Goal: Information Seeking & Learning: Learn about a topic

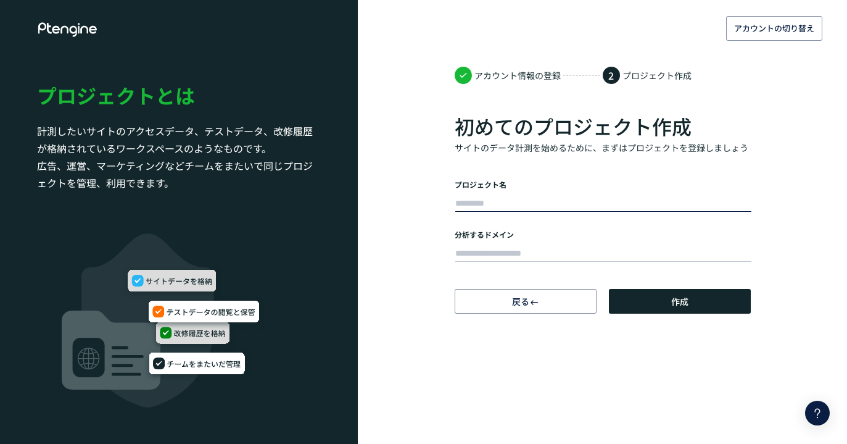
click at [518, 200] on input "text" at bounding box center [603, 203] width 296 height 17
click at [779, 157] on div "アカウントの切り替え アカウント情報の登録 2 プロジェクト作成 初めてのプロジェクト作成 サイトのデータ計測を始めるために、まずはプロジェクトを登録しましょ…" at bounding box center [423, 156] width 847 height 313
click at [508, 250] on input "text" at bounding box center [603, 253] width 296 height 17
click at [494, 202] on input "text" at bounding box center [603, 203] width 296 height 17
click at [588, 376] on body "アカウントの切り替え アカウント情報の登録 2 プロジェクト作成 初めてのプロジェクト作成 サイトのデータ計測を始めるために、まずはプロジェクトを登録しましょ…" at bounding box center [423, 222] width 847 height 444
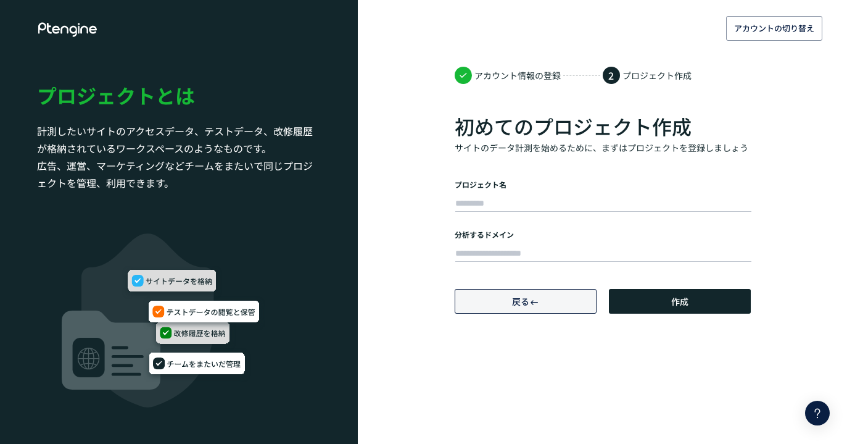
click at [518, 300] on span "戻る" at bounding box center [520, 301] width 17 height 12
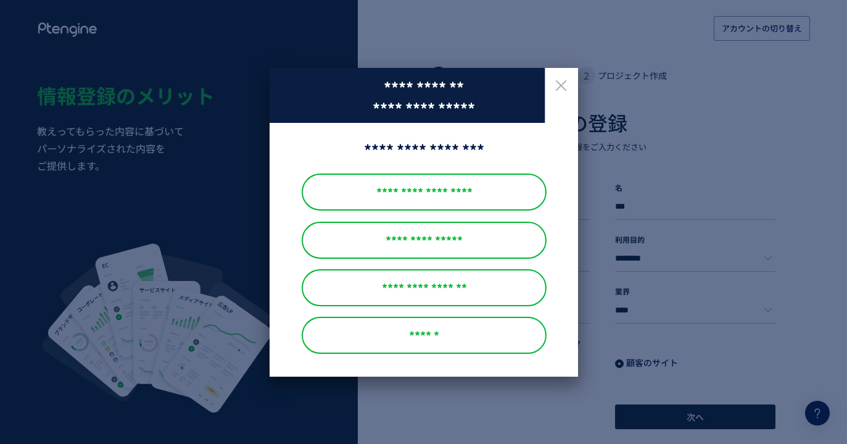
click at [557, 85] on icon at bounding box center [560, 85] width 15 height 15
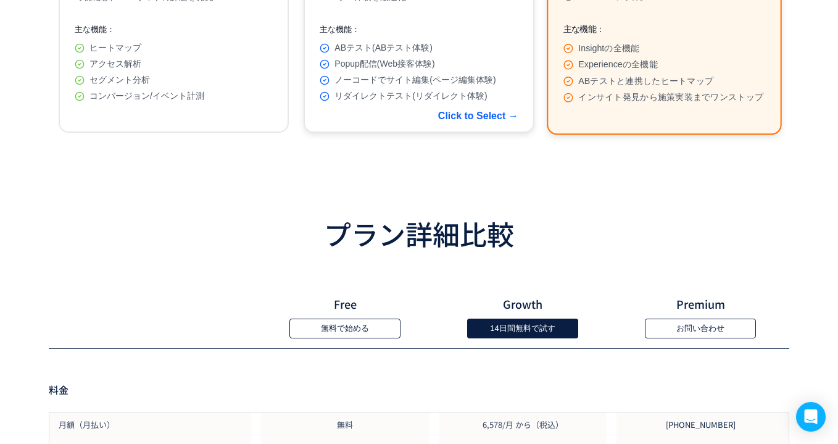
scroll to position [374, 0]
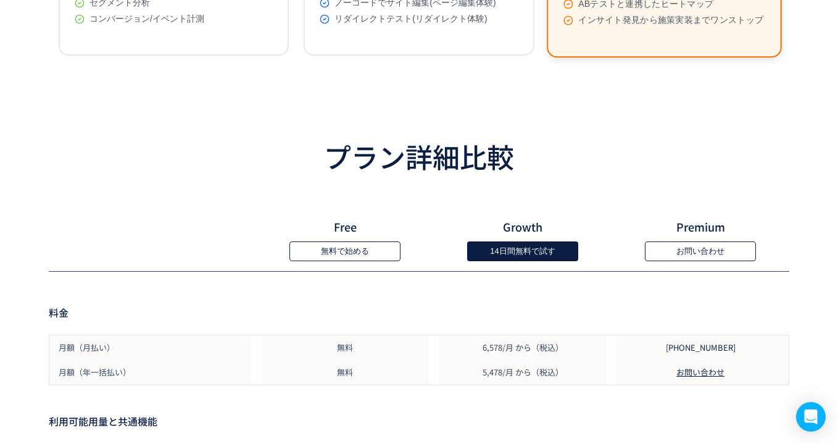
click at [362, 258] on button "無料で始める" at bounding box center [344, 251] width 111 height 20
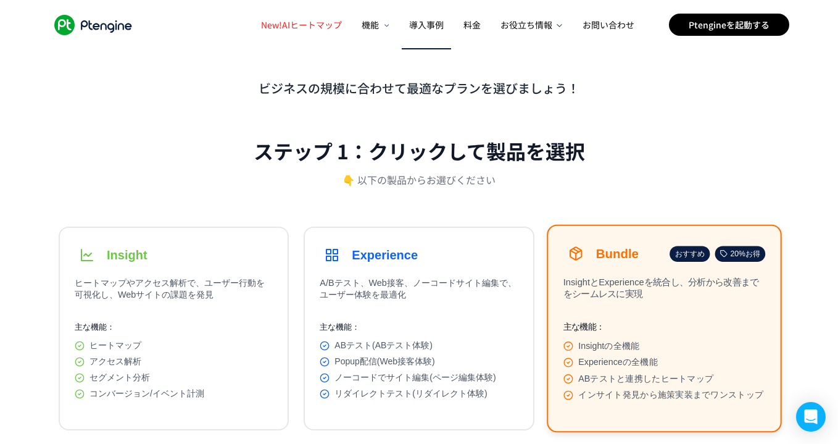
click at [426, 19] on span "導入事例" at bounding box center [426, 25] width 35 height 12
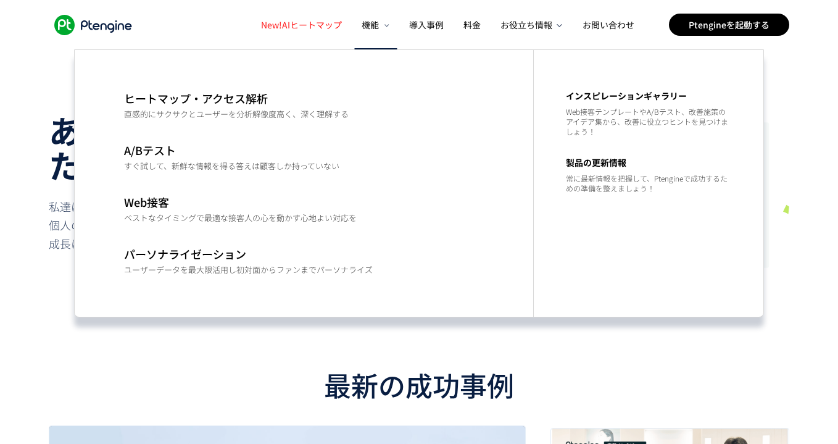
click at [389, 22] on icon at bounding box center [386, 25] width 8 height 6
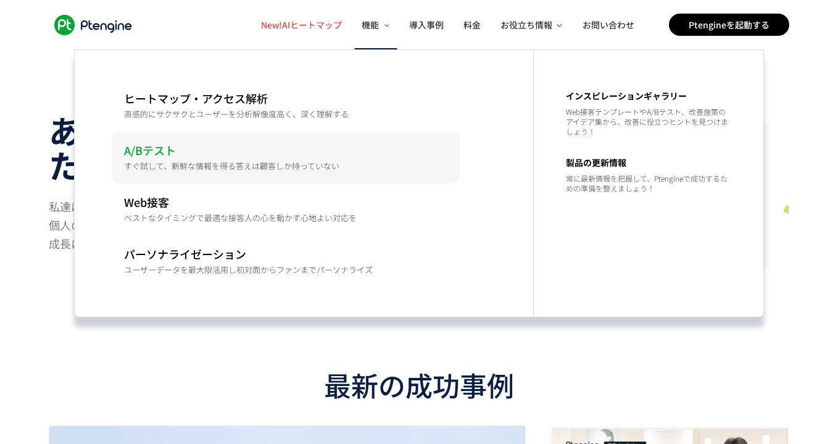
click at [155, 152] on p "A/Bテスト" at bounding box center [285, 150] width 323 height 12
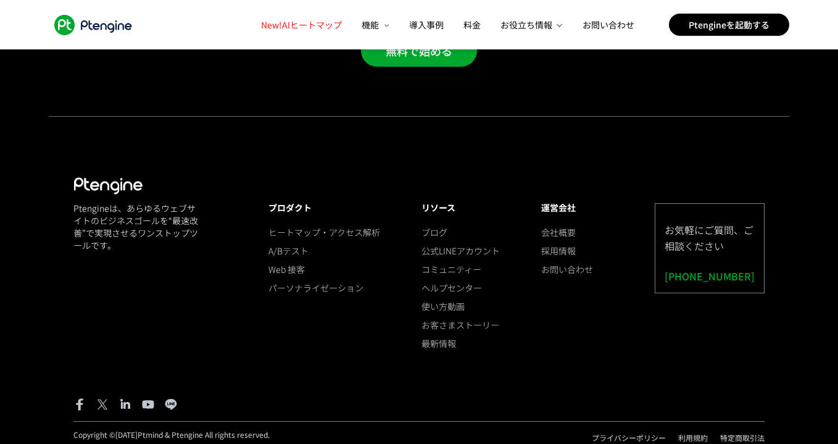
scroll to position [2795, 0]
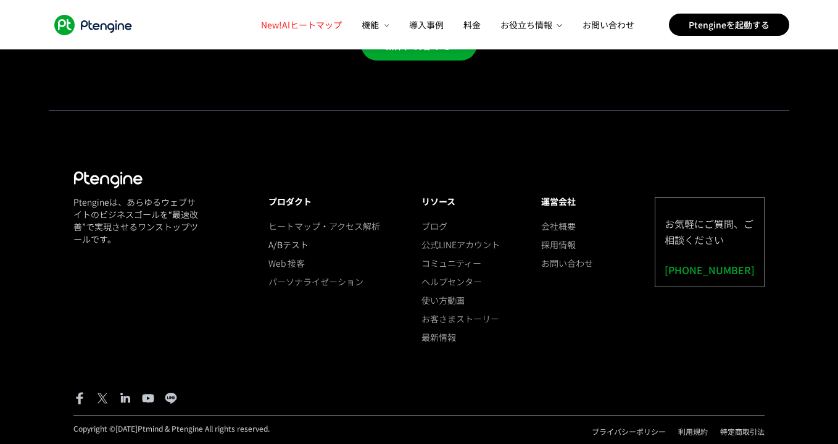
click at [278, 241] on link "A/Bテスト" at bounding box center [324, 244] width 112 height 12
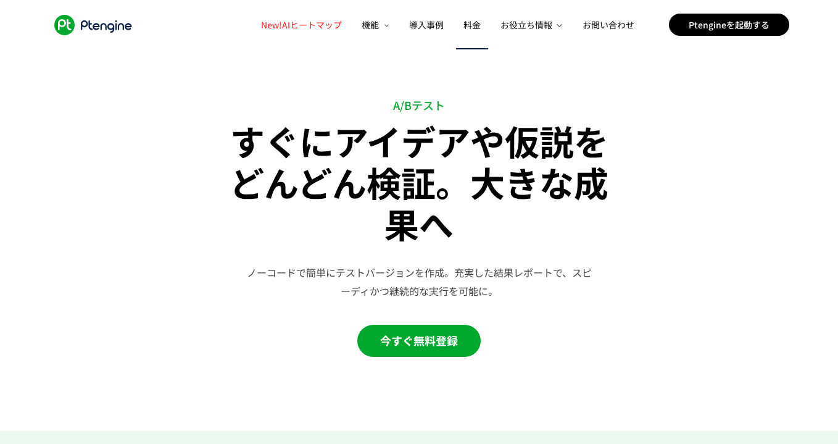
click at [478, 28] on span "料金" at bounding box center [471, 25] width 17 height 12
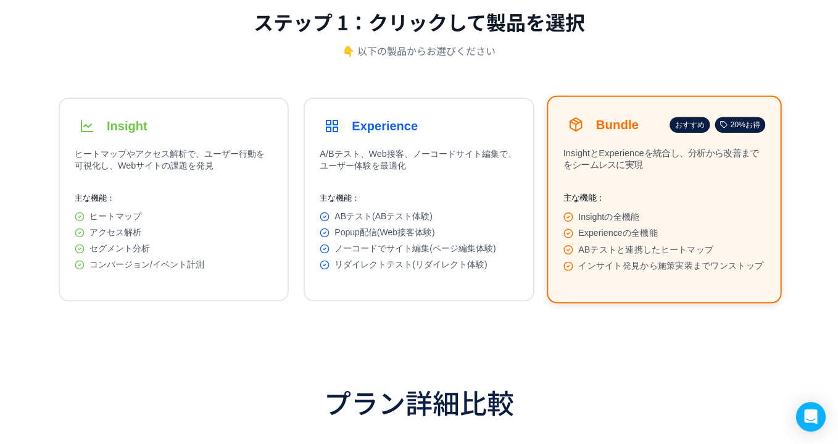
scroll to position [180, 0]
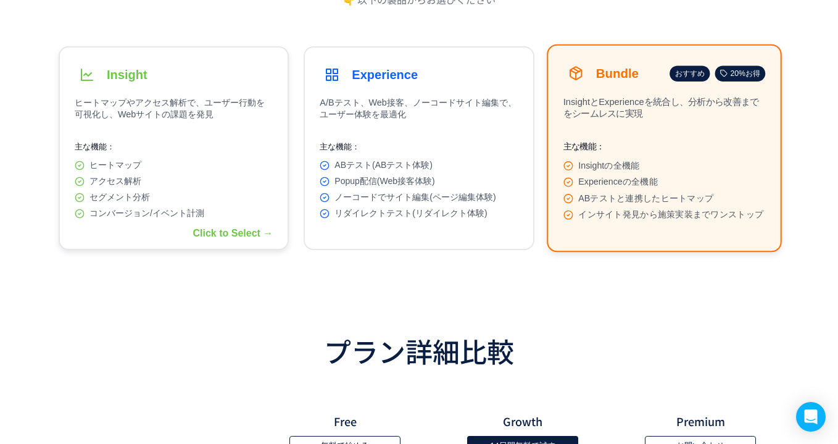
click at [253, 233] on button "Insight ヒートマップやアクセス解析で、ユーザー行動を可視化し、Webサイトの課題を発見 主な機能： ヒートマップ アクセス解析 セグメント分析 コンバ…" at bounding box center [174, 148] width 230 height 204
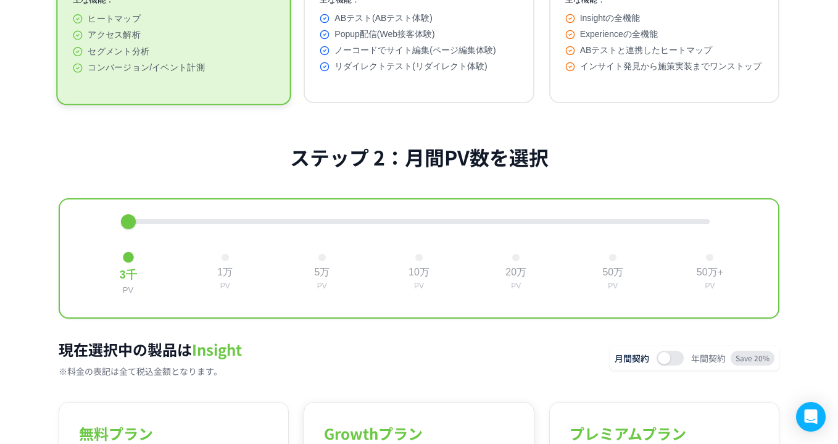
scroll to position [35, 0]
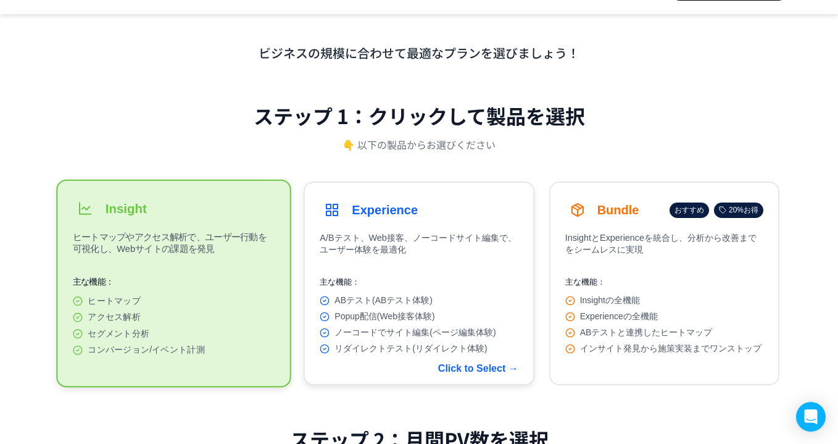
click at [393, 226] on button "Experience A/Bテスト、Web接客、ノーコードサイト編集で、ユーザー体験を最適化 主な機能： ABテスト(ABテスト体験) Popup配信(Web…" at bounding box center [419, 283] width 230 height 204
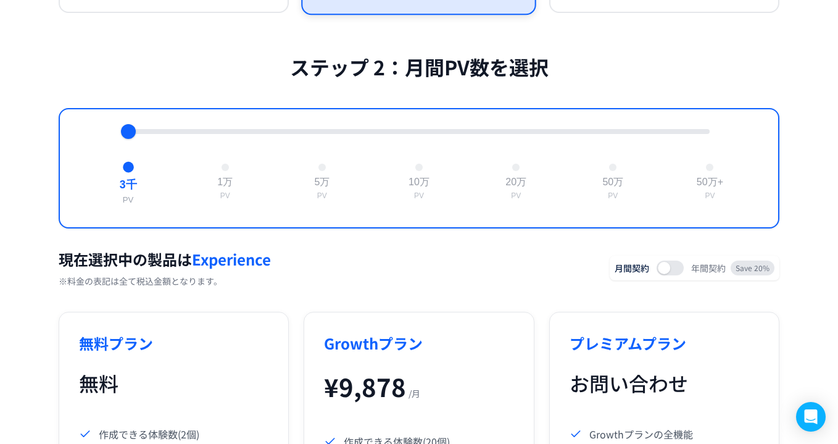
scroll to position [408, 0]
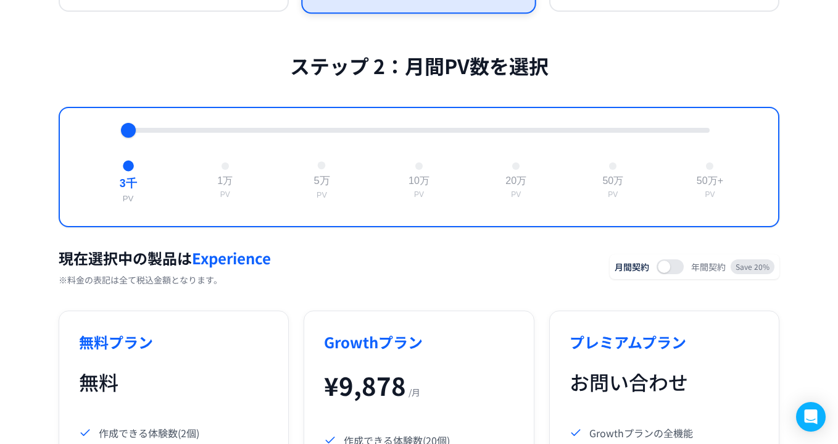
click at [321, 170] on div at bounding box center [322, 166] width 8 height 8
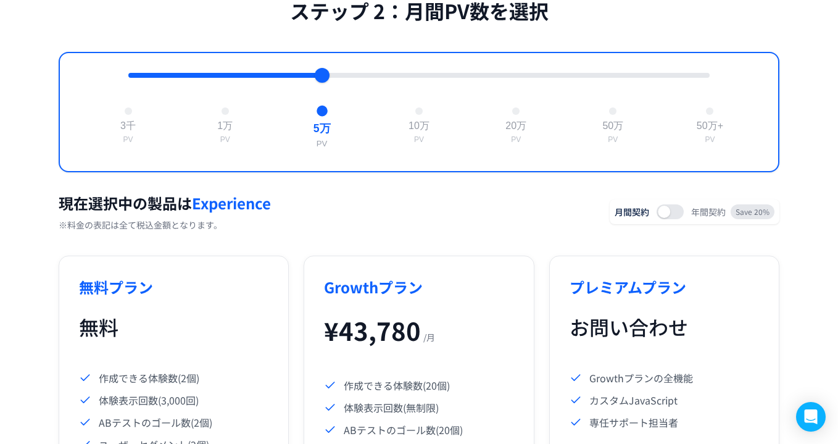
scroll to position [480, 0]
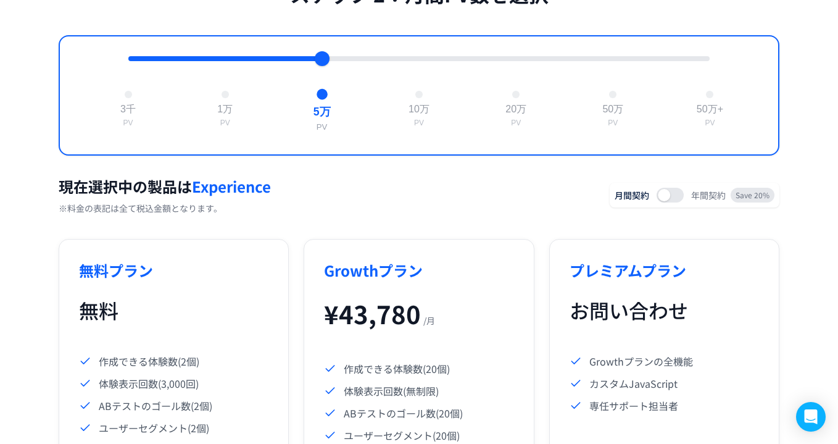
click at [674, 202] on button at bounding box center [669, 195] width 27 height 15
click at [661, 202] on button at bounding box center [669, 195] width 27 height 15
click at [672, 202] on button at bounding box center [669, 195] width 27 height 15
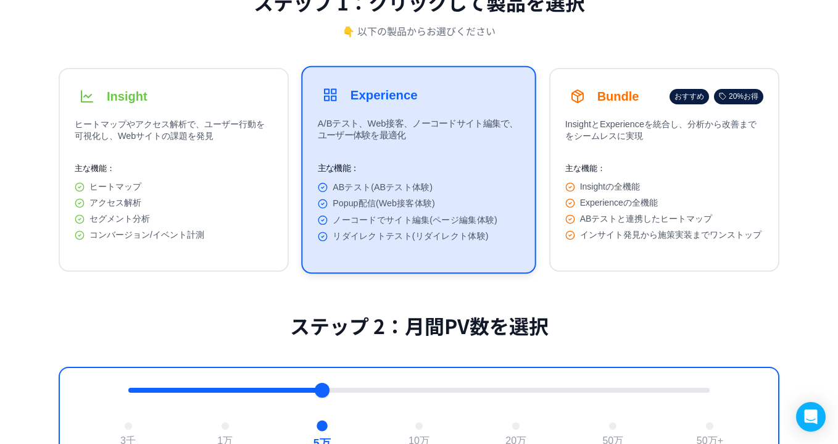
scroll to position [54, 0]
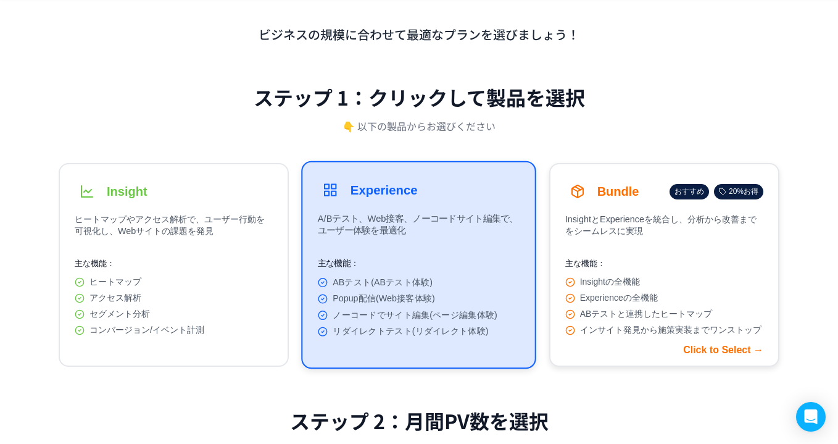
click at [669, 258] on p "主な機能：" at bounding box center [664, 263] width 198 height 11
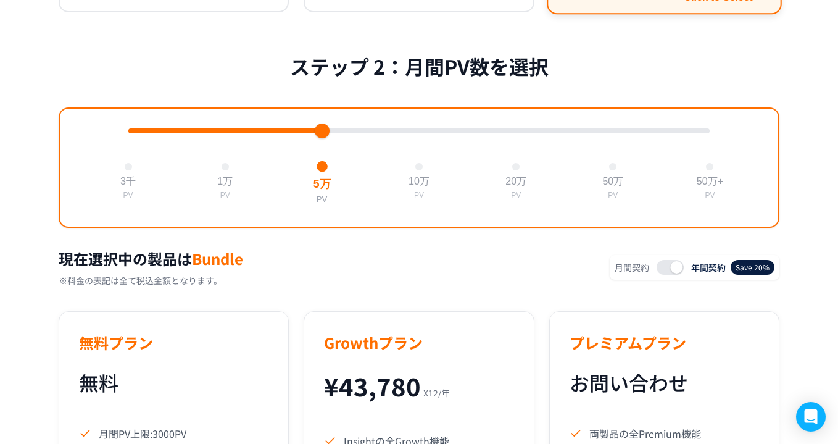
scroll to position [408, 0]
click at [675, 273] on span at bounding box center [676, 266] width 12 height 12
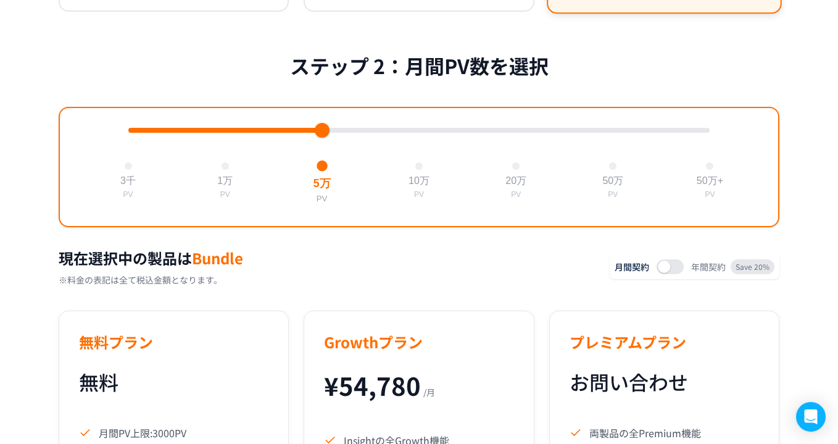
click at [675, 274] on button at bounding box center [669, 266] width 27 height 15
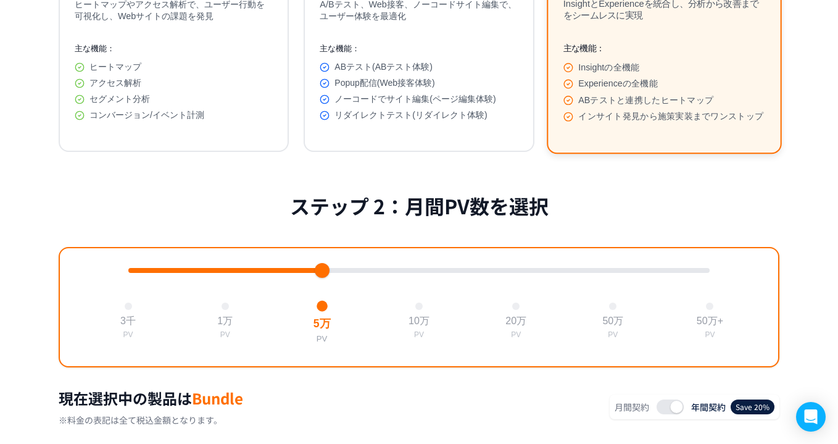
scroll to position [217, 0]
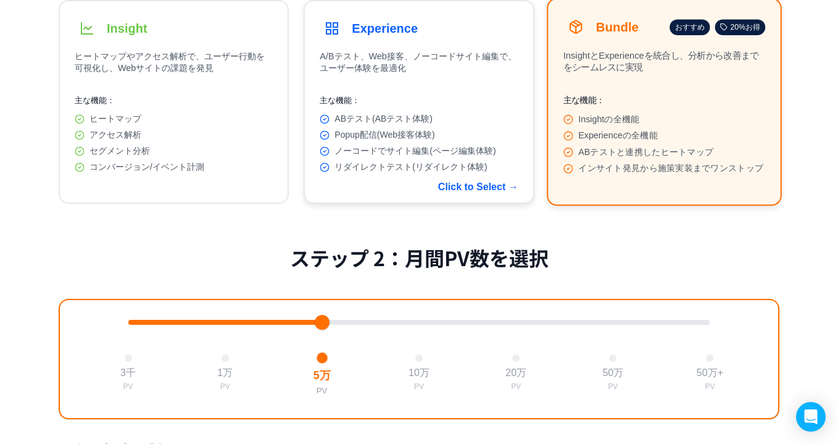
click at [441, 141] on div "Popup配信(Web接客体験)" at bounding box center [419, 135] width 198 height 11
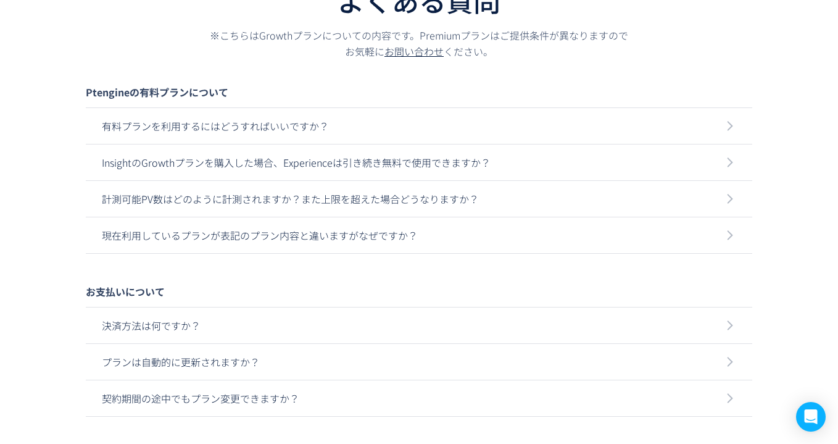
scroll to position [2611, 0]
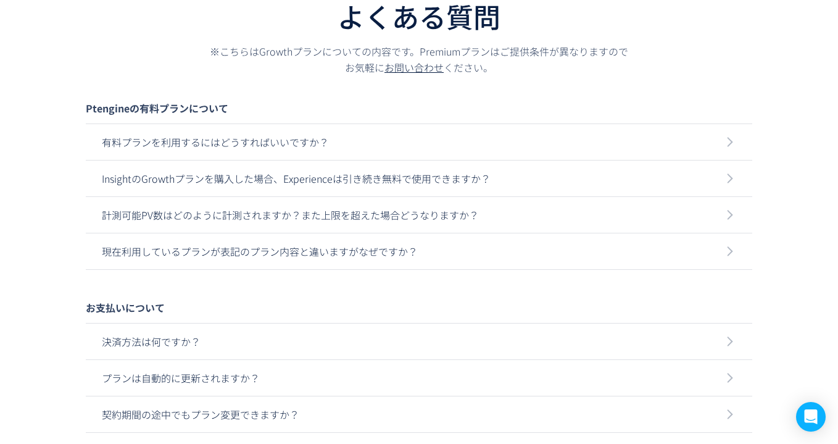
click at [349, 263] on p "現在利用しているプランが表記のプラン内容と違いますがなぜですか？" at bounding box center [419, 251] width 634 height 36
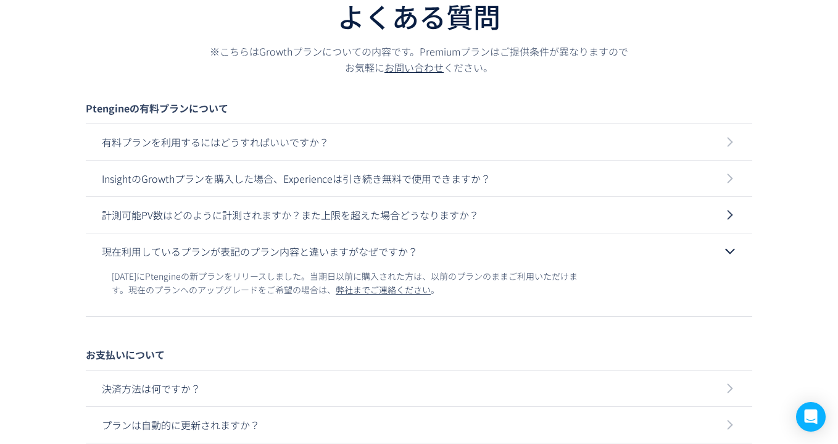
click at [349, 230] on p "計測可能PV数はどのように計測されますか？また上限を超えた場合どうなりますか？" at bounding box center [419, 215] width 634 height 36
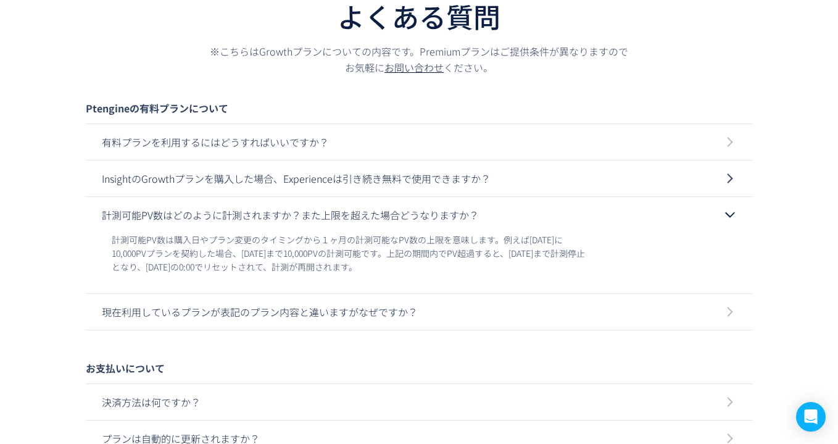
click at [357, 194] on p "InsightのGrowthプランを購入した場合、Experienceは引き続き無料で使用できますか？" at bounding box center [419, 178] width 634 height 36
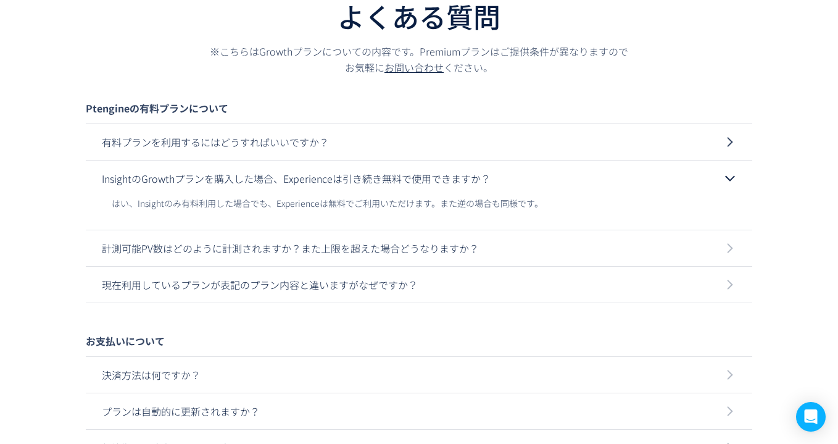
click at [284, 159] on p "有料プランを利用するにはどうすればいいですか？" at bounding box center [419, 142] width 634 height 36
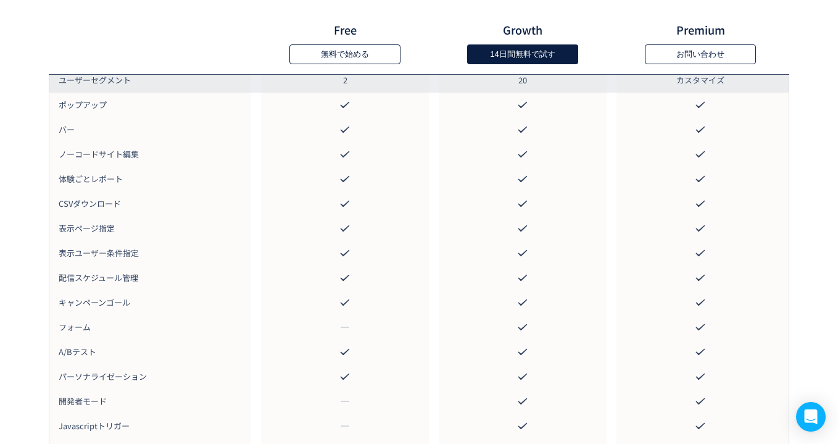
scroll to position [1723, 0]
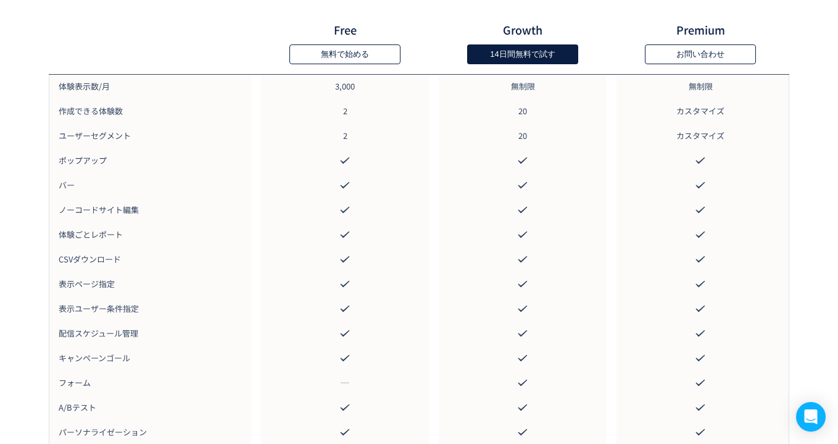
click at [349, 52] on button "無料で始める" at bounding box center [344, 54] width 111 height 20
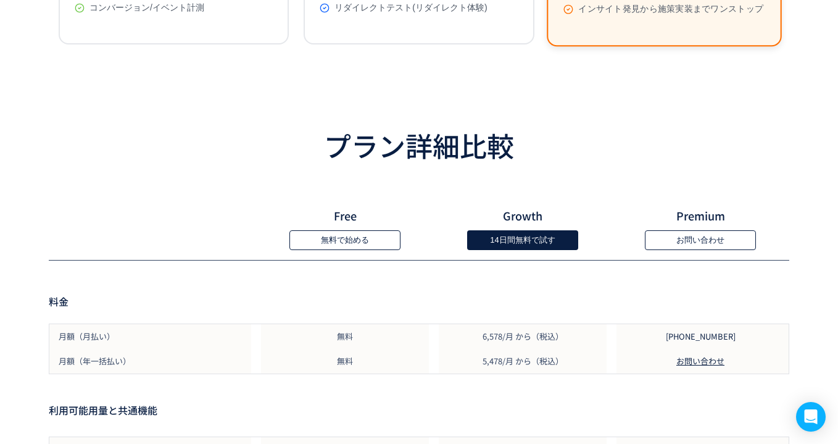
scroll to position [386, 0]
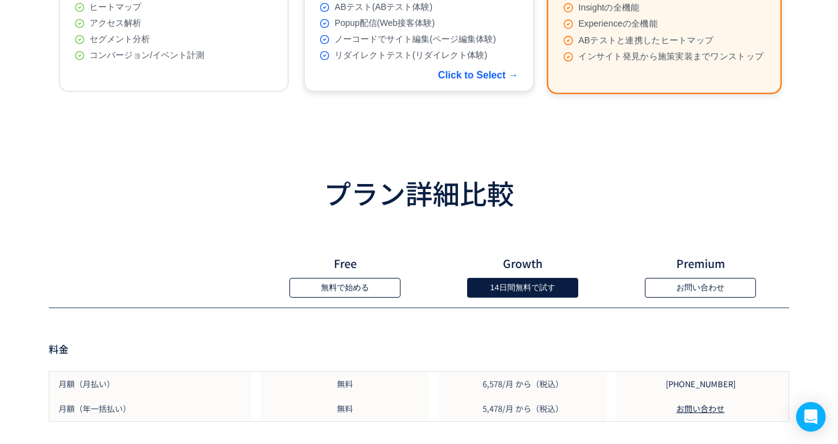
click at [475, 81] on div "Click to Select →" at bounding box center [478, 75] width 80 height 11
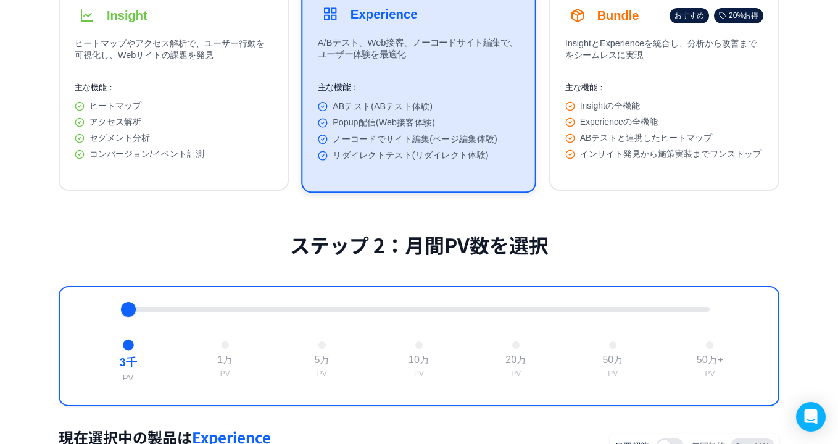
scroll to position [217, 0]
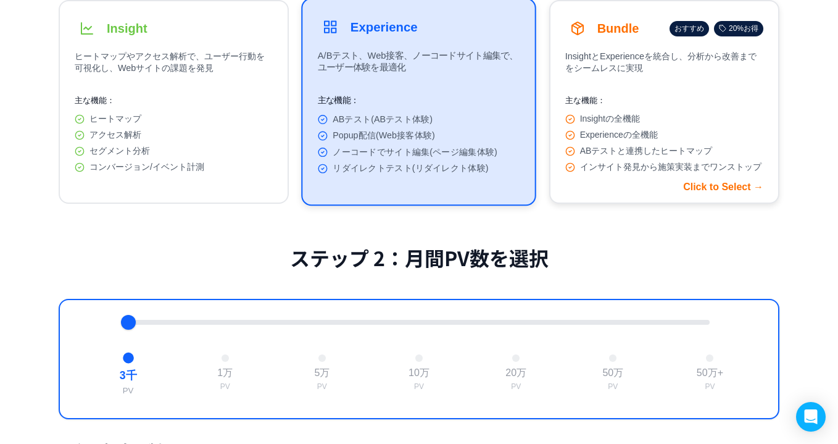
click at [626, 157] on span "ABテストと連携したヒートマップ" at bounding box center [646, 151] width 133 height 11
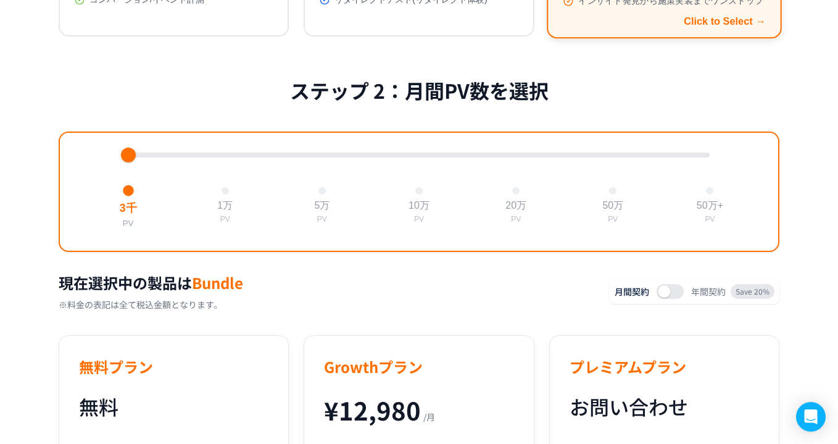
scroll to position [408, 0]
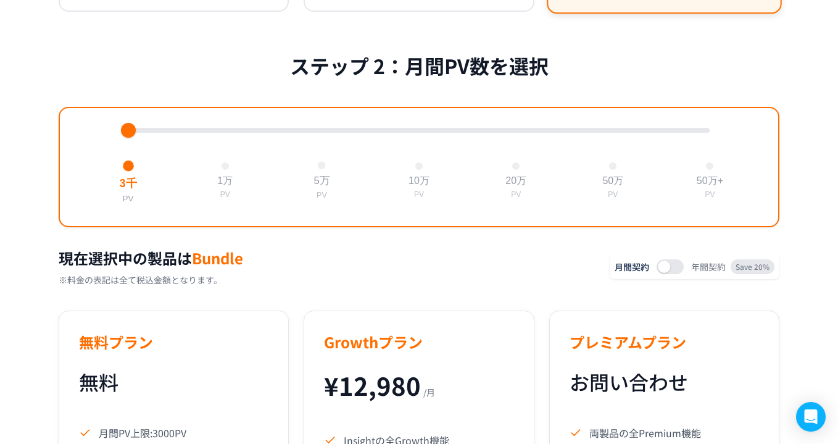
click at [320, 170] on div at bounding box center [322, 166] width 8 height 8
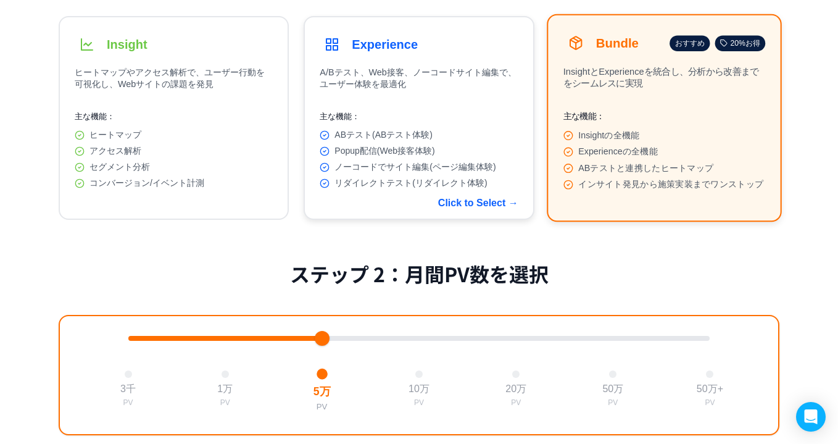
click at [373, 131] on div "主な機能： ABテスト(ABテスト体験) Popup配信(Web接客体験) ノーコードでサイト編集(ページ編集体験) リダイレクトテスト(リダイレクト体験)" at bounding box center [419, 150] width 198 height 78
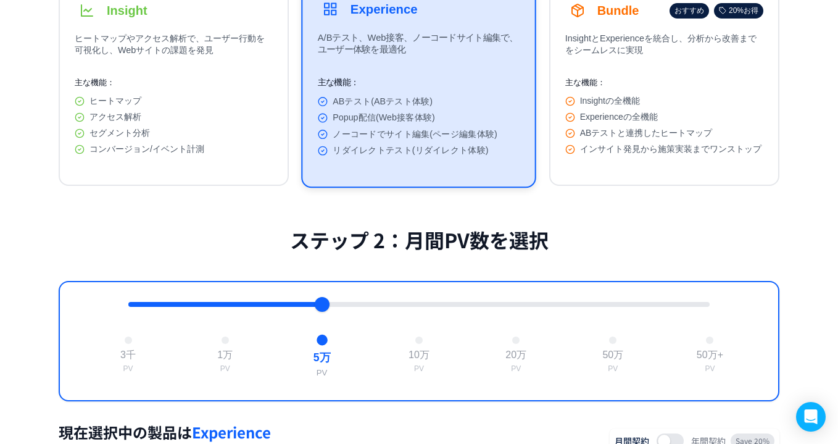
scroll to position [233, 0]
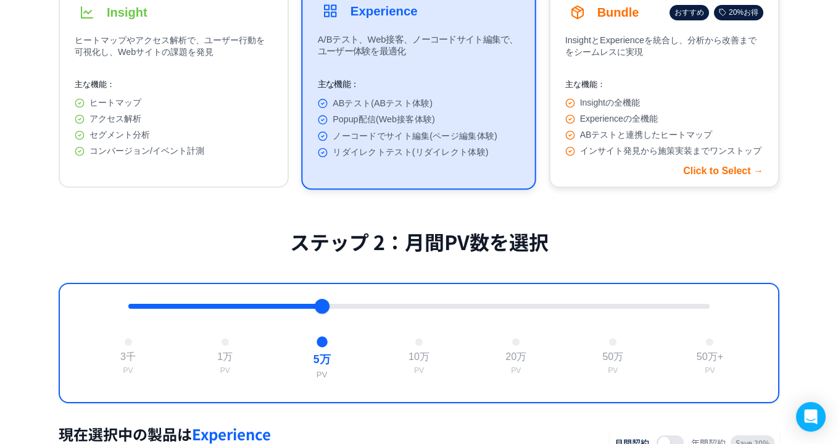
click at [604, 125] on span "Experienceの全機能" at bounding box center [619, 119] width 78 height 11
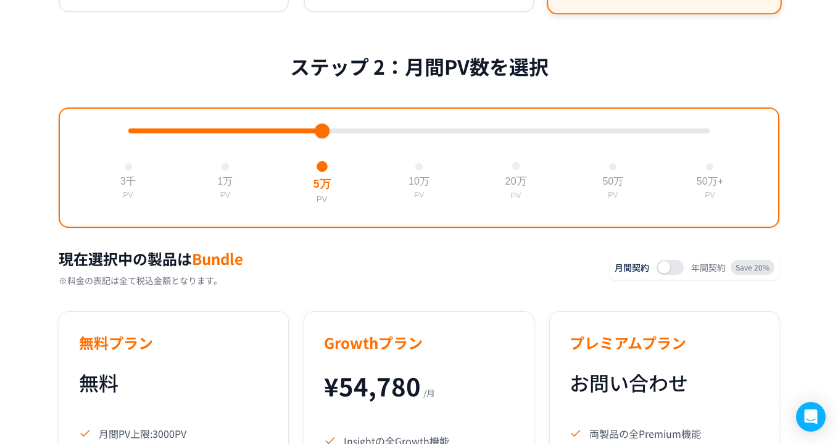
scroll to position [408, 0]
click at [676, 274] on button at bounding box center [669, 266] width 27 height 15
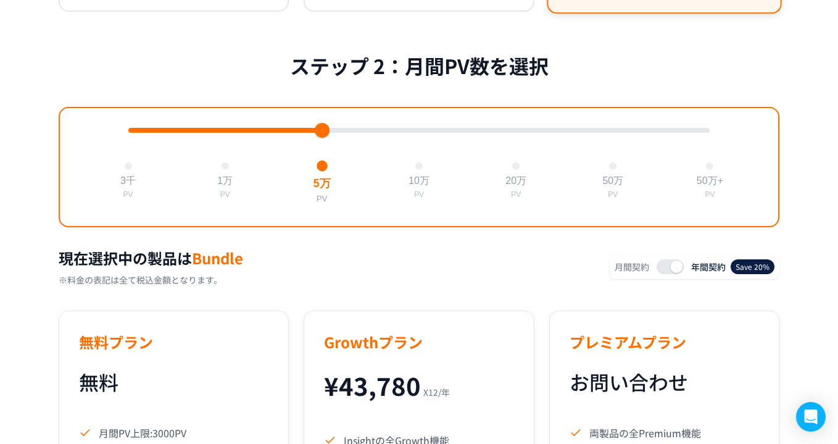
click at [659, 274] on button at bounding box center [669, 266] width 27 height 15
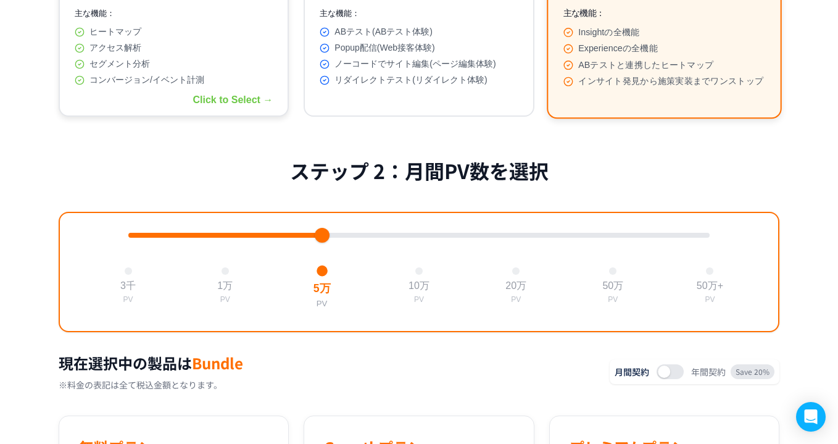
click at [157, 70] on div "セグメント分析" at bounding box center [174, 64] width 198 height 11
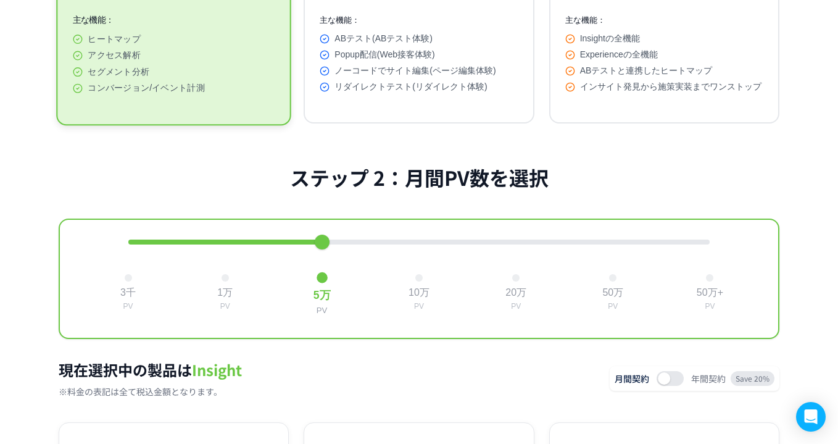
scroll to position [42, 0]
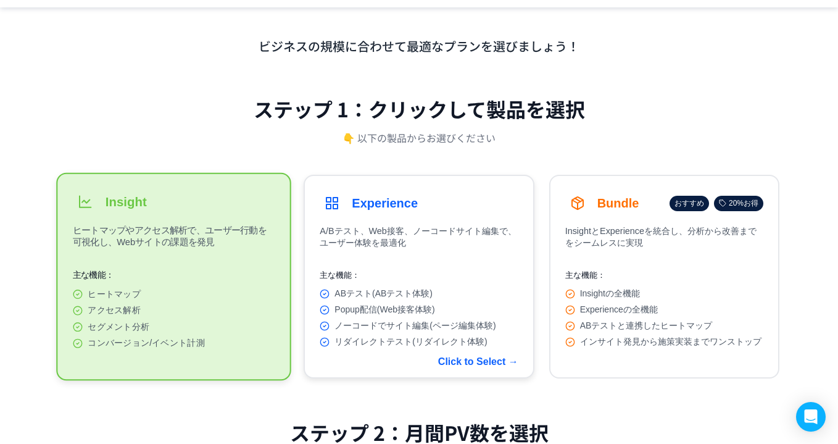
click at [476, 261] on button "Experience A/Bテスト、Web接客、ノーコードサイト編集で、ユーザー体験を最適化 主な機能： ABテスト(ABテスト体験) Popup配信(Web…" at bounding box center [419, 277] width 230 height 204
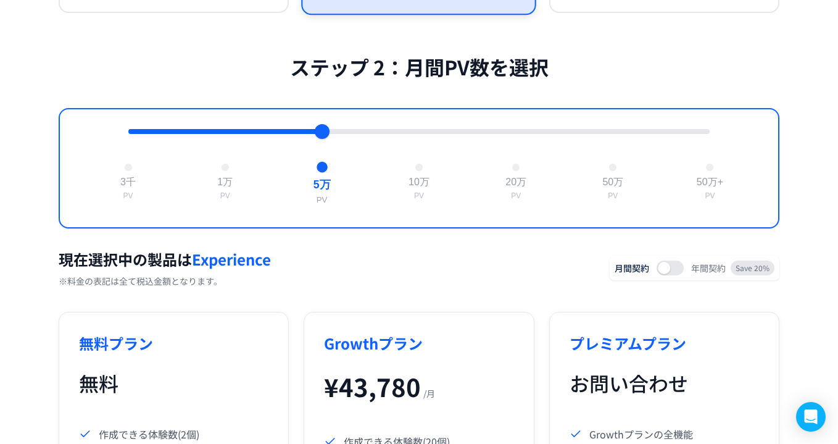
scroll to position [408, 0]
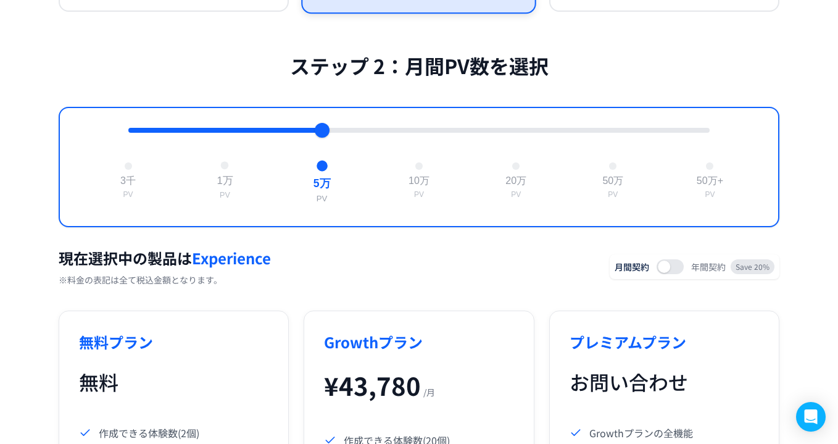
click at [219, 175] on button "1万 PV" at bounding box center [225, 180] width 27 height 49
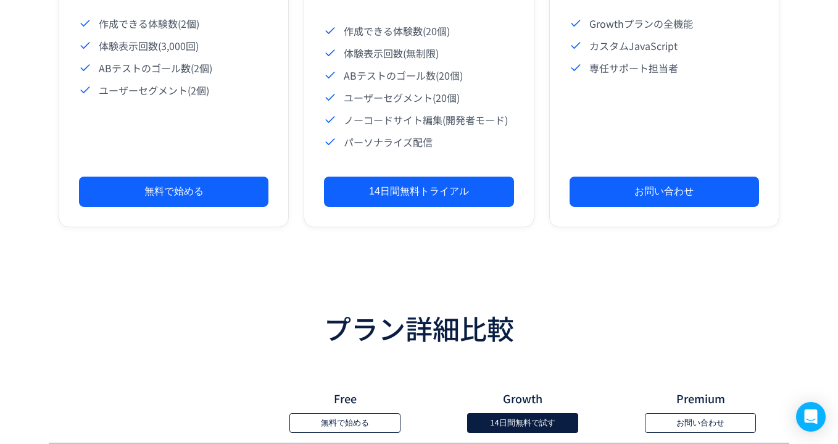
scroll to position [901, 0]
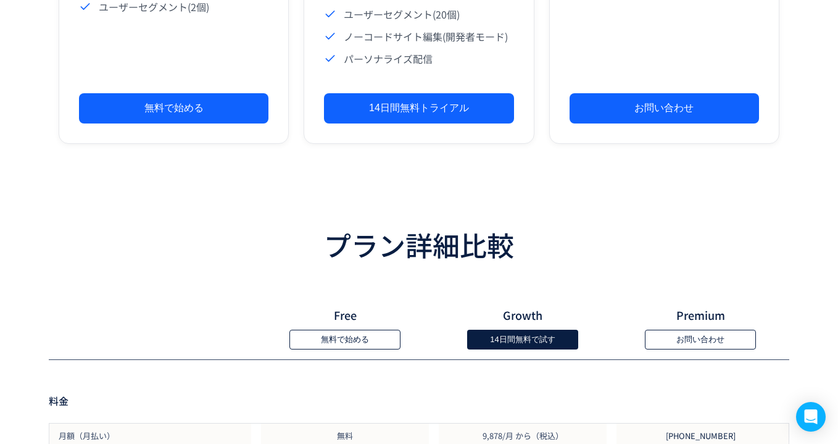
click at [434, 322] on h4 "Growth" at bounding box center [523, 314] width 178 height 15
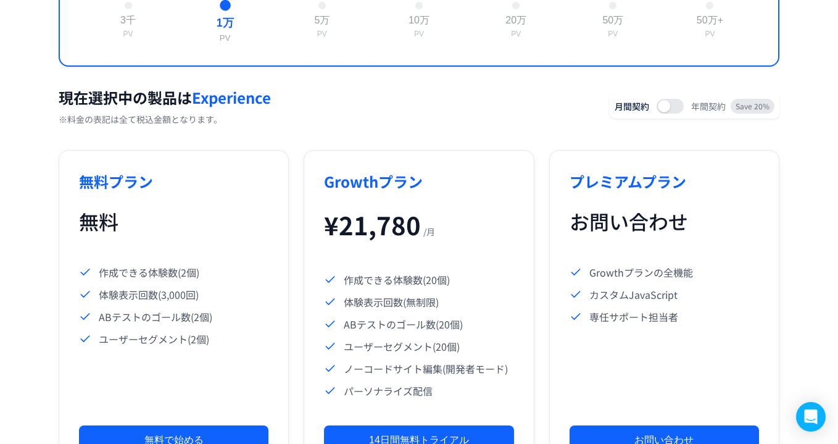
scroll to position [584, 0]
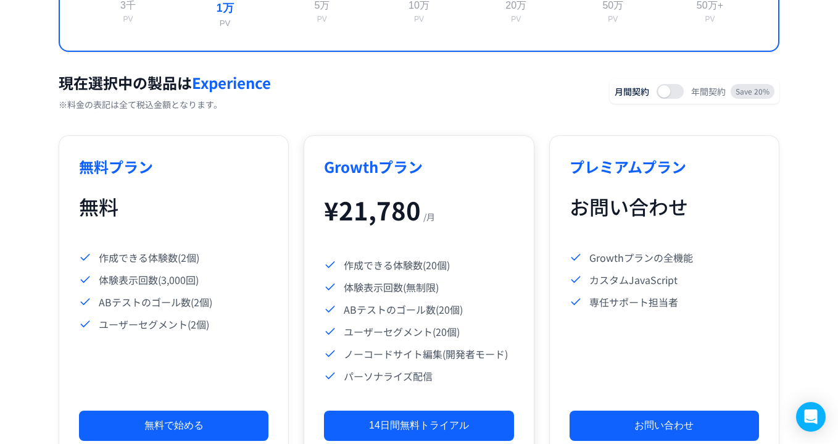
click at [384, 209] on span "¥ 21,780" at bounding box center [372, 210] width 97 height 36
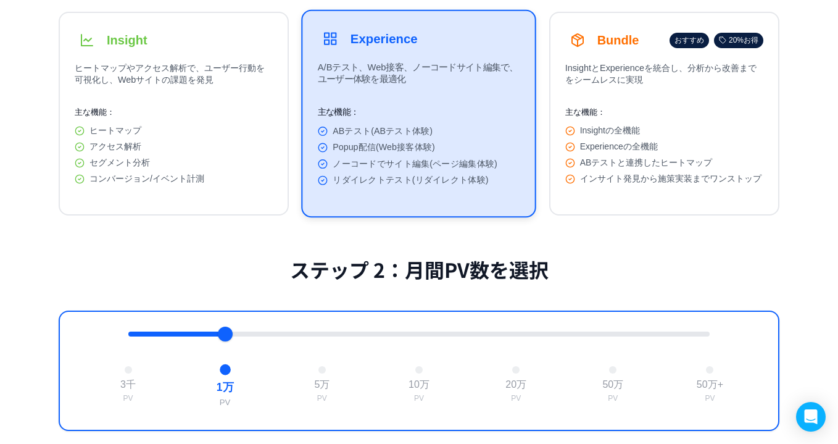
scroll to position [306, 0]
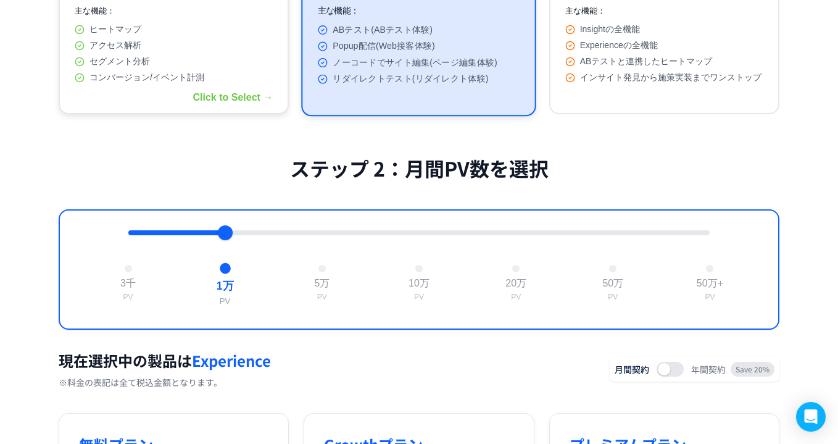
click at [187, 83] on span "コンバージョン/イベント計測" at bounding box center [146, 77] width 115 height 11
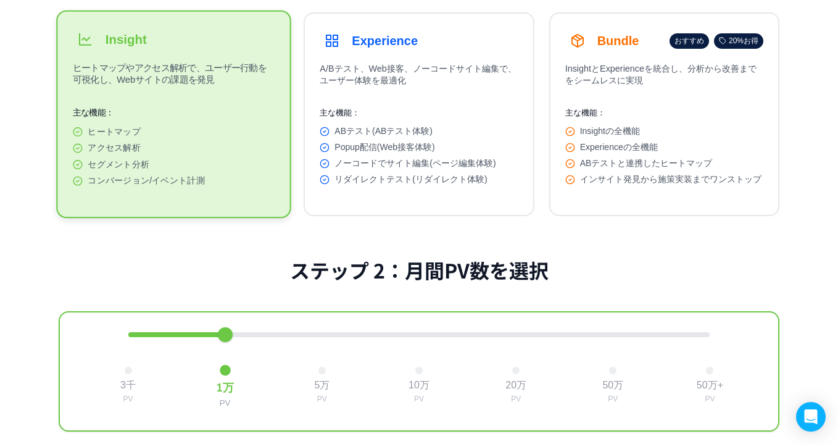
scroll to position [204, 0]
click at [406, 205] on button "Experience A/Bテスト、Web接客、ノーコードサイト編集で、ユーザー体験を最適化 主な機能： ABテスト(ABテスト体験) Popup配信(Web…" at bounding box center [419, 115] width 230 height 204
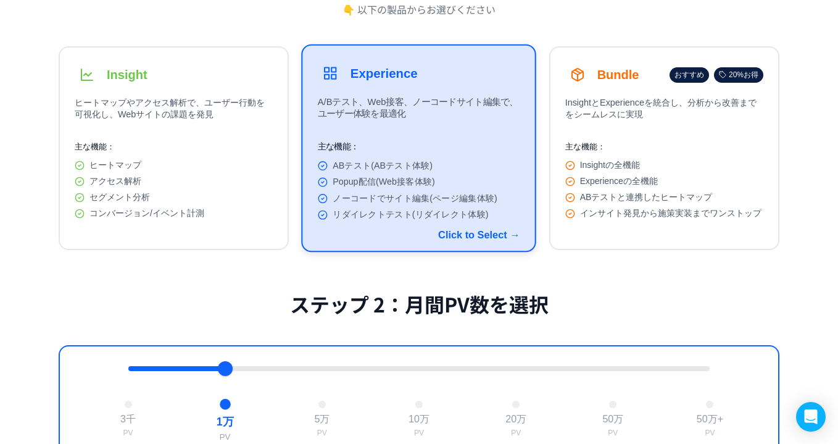
scroll to position [167, 0]
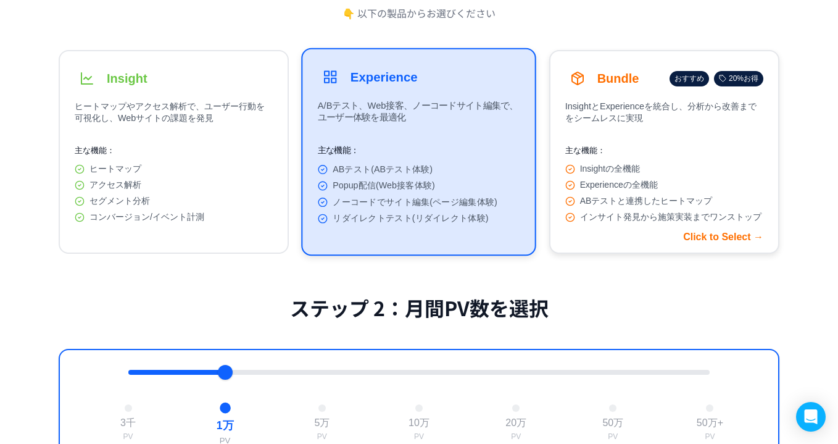
click at [663, 153] on p "主な機能：" at bounding box center [664, 150] width 198 height 11
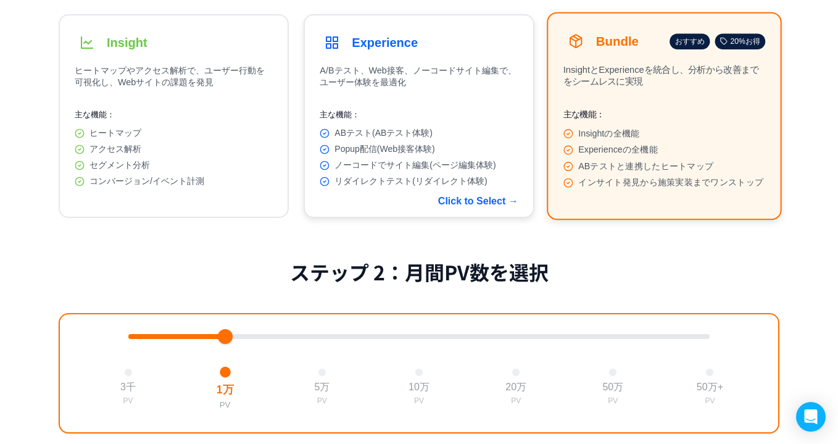
click at [498, 162] on div "ABテスト(ABテスト体験) Popup配信(Web接客体験) ノーコードでサイト編集(ページ編集体験) リダイレクトテスト(リダイレクト体験)" at bounding box center [419, 157] width 198 height 59
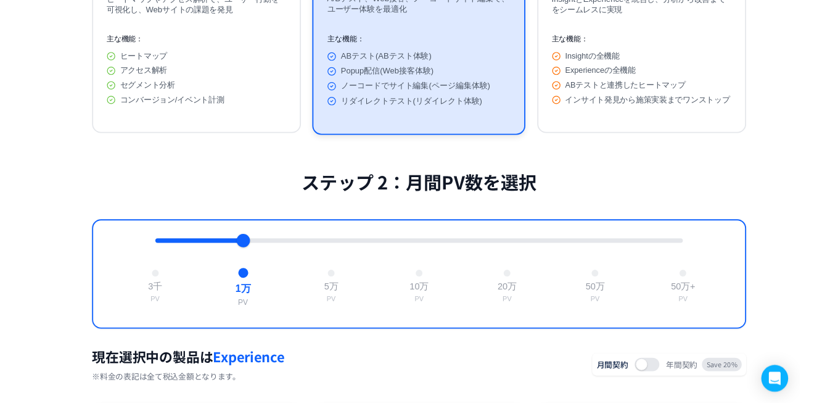
scroll to position [439, 0]
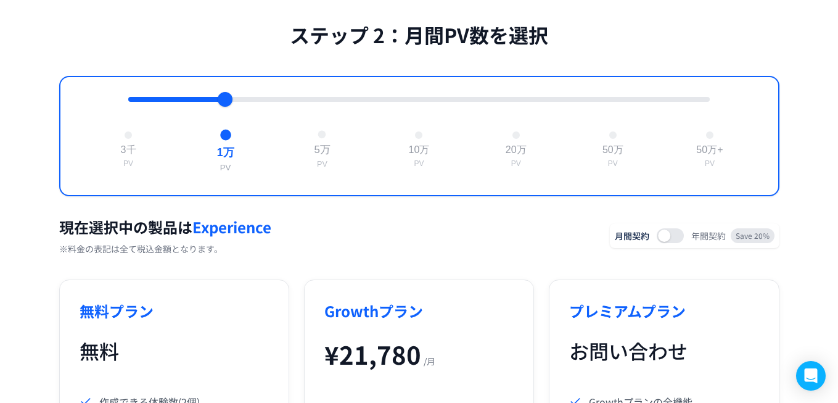
click at [322, 139] on div at bounding box center [322, 135] width 8 height 8
click at [226, 139] on div at bounding box center [225, 135] width 8 height 8
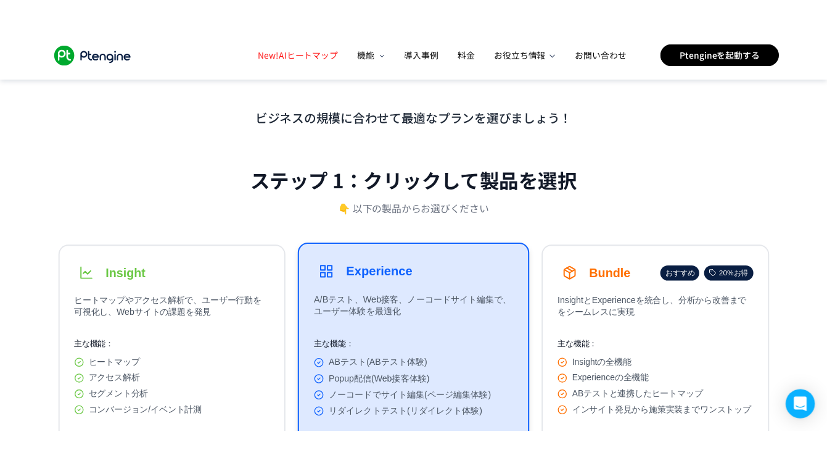
scroll to position [0, 0]
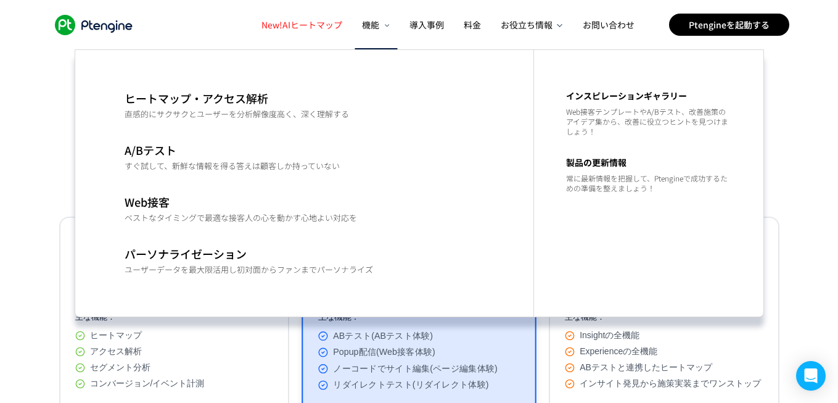
click at [387, 22] on icon at bounding box center [386, 25] width 8 height 6
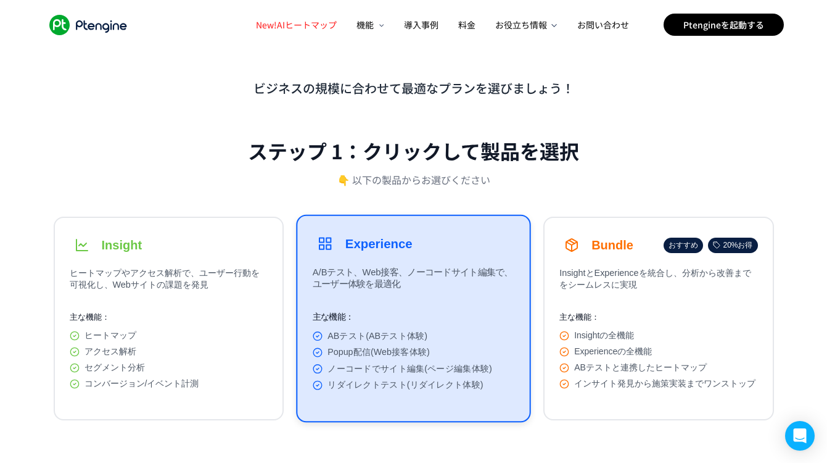
click at [109, 34] on icon ".ptenginelogo_svg__st2{fill:#fff}" at bounding box center [88, 25] width 89 height 20
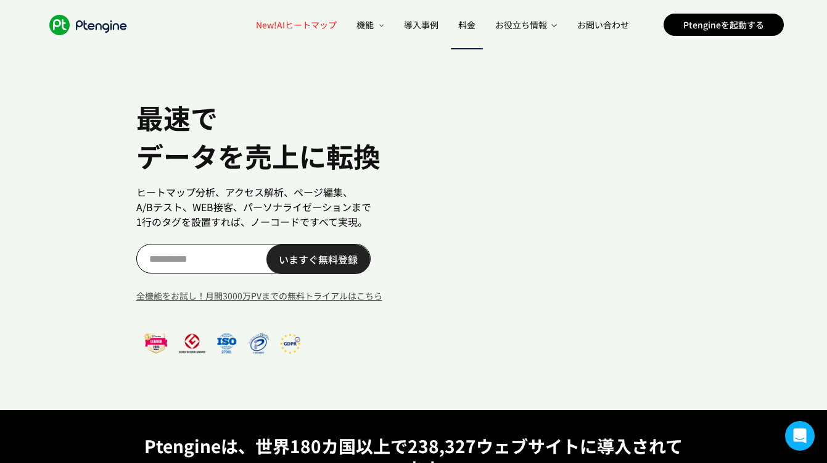
click at [473, 26] on span "料金" at bounding box center [466, 25] width 17 height 12
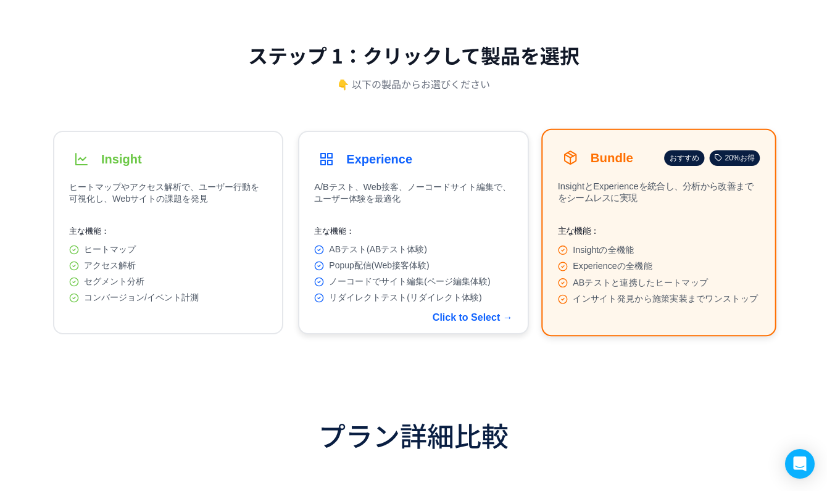
click at [423, 220] on button "Experience A/Bテスト、Web接客、ノーコードサイト編集で、ユーザー体験を最適化 主な機能： ABテスト(ABテスト体験) Popup配信(Web…" at bounding box center [413, 233] width 230 height 204
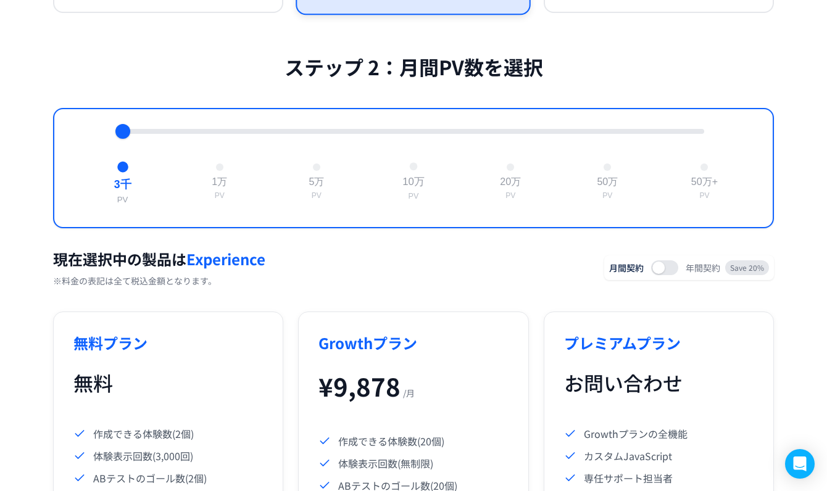
scroll to position [408, 0]
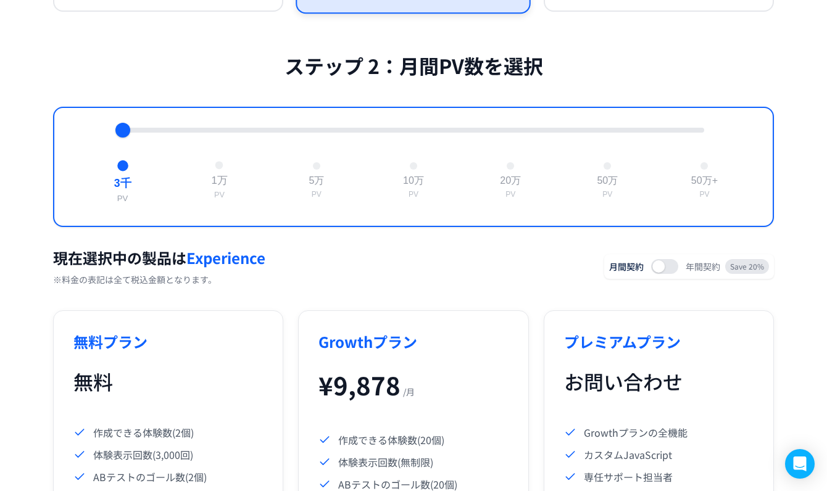
click at [215, 170] on div at bounding box center [219, 166] width 8 height 8
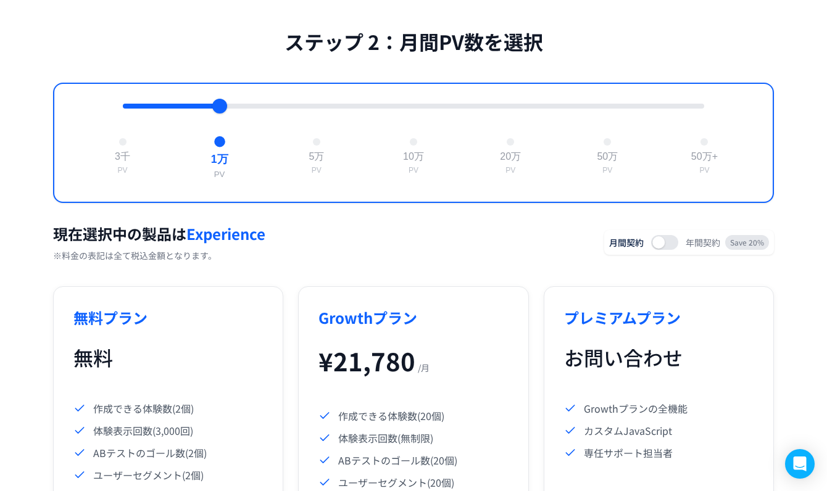
scroll to position [350, 0]
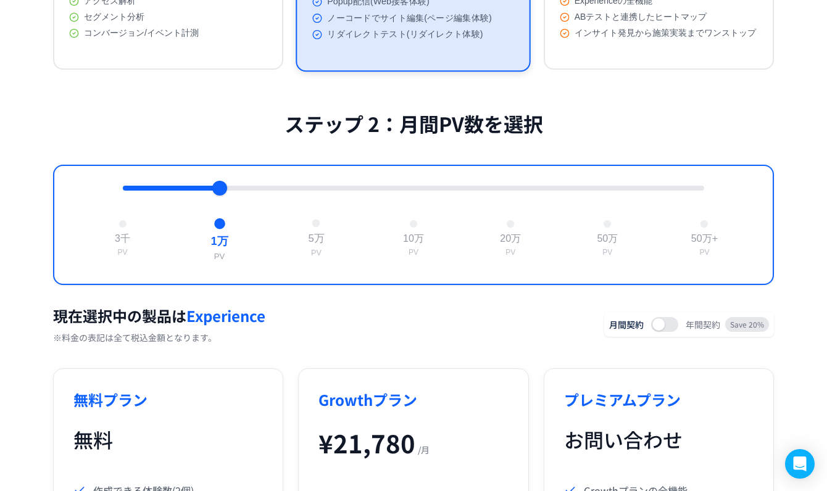
click at [311, 239] on button "5万 PV" at bounding box center [316, 238] width 27 height 49
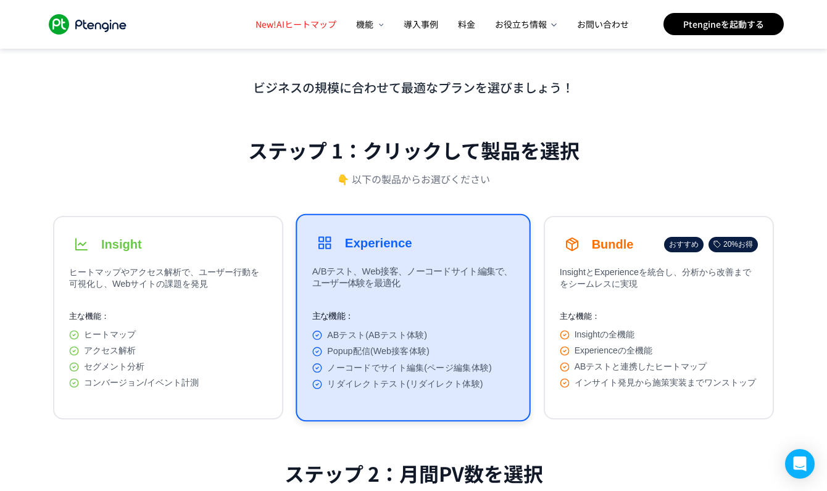
scroll to position [0, 0]
click at [606, 250] on h3 "Bundle" at bounding box center [613, 245] width 42 height 14
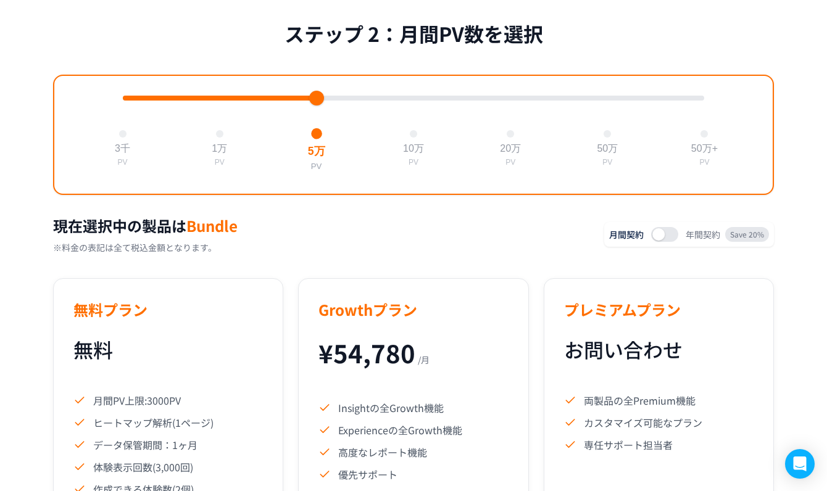
scroll to position [474, 0]
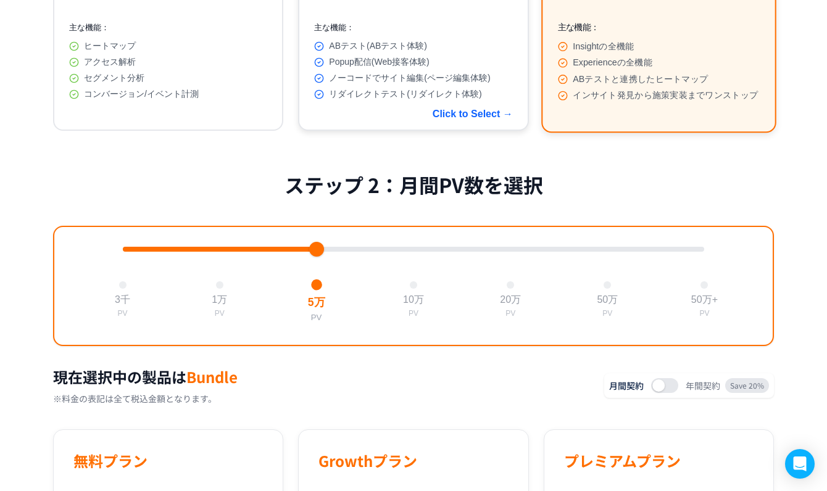
click at [446, 96] on div "ABテスト(ABテスト体験) Popup配信(Web接客体験) ノーコードでサイト編集(ページ編集体験) リダイレクトテスト(リダイレクト体験)" at bounding box center [413, 70] width 198 height 59
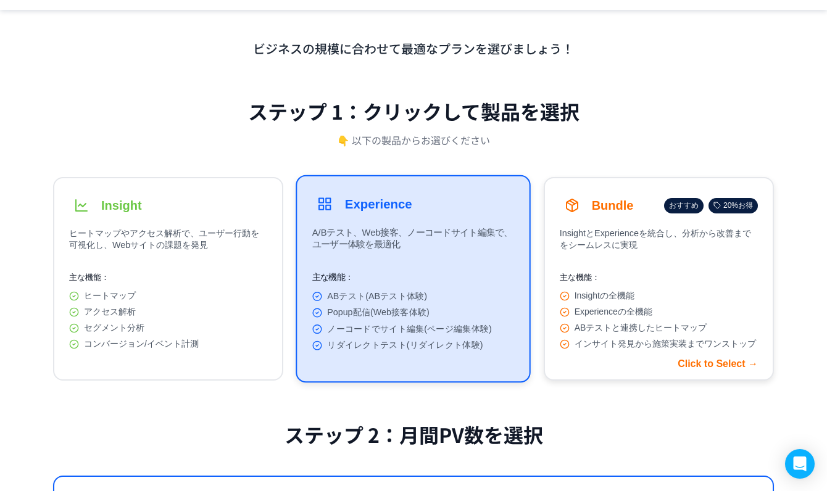
click at [602, 233] on p "InsightとExperienceを統合し、分析から改善までをシームレスに実現" at bounding box center [659, 243] width 198 height 30
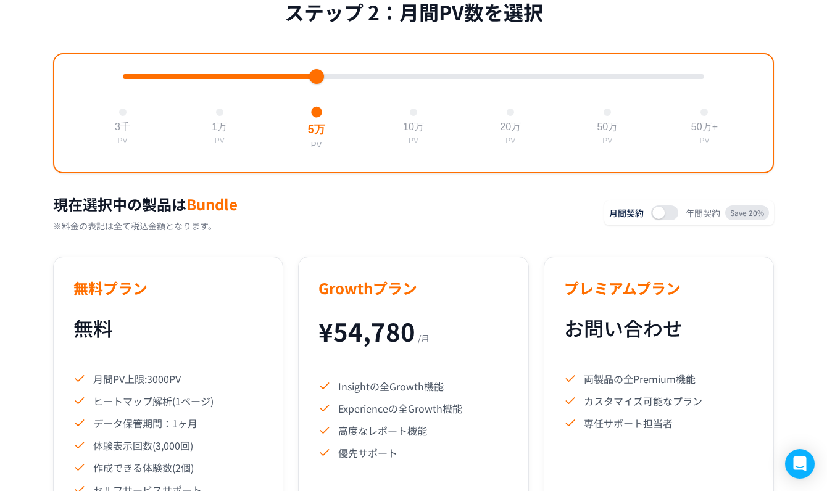
scroll to position [262, 0]
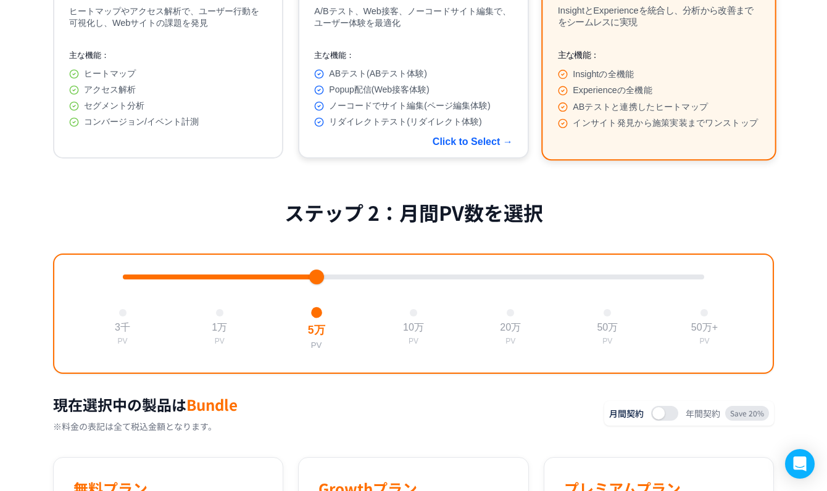
click at [400, 96] on span "Popup配信(Web接客体験)" at bounding box center [379, 90] width 100 height 11
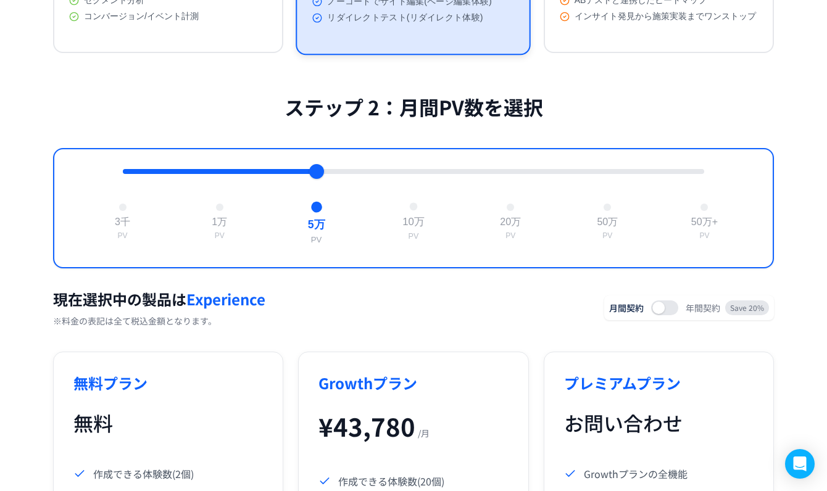
scroll to position [365, 0]
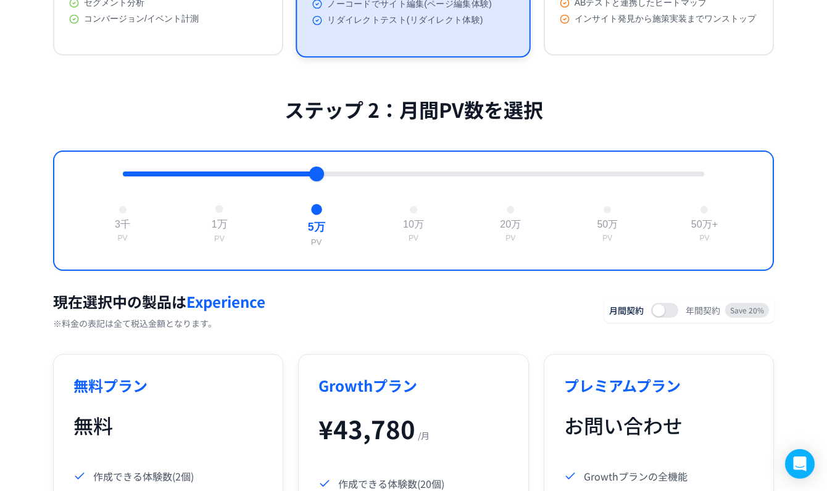
click at [219, 213] on div at bounding box center [219, 209] width 8 height 8
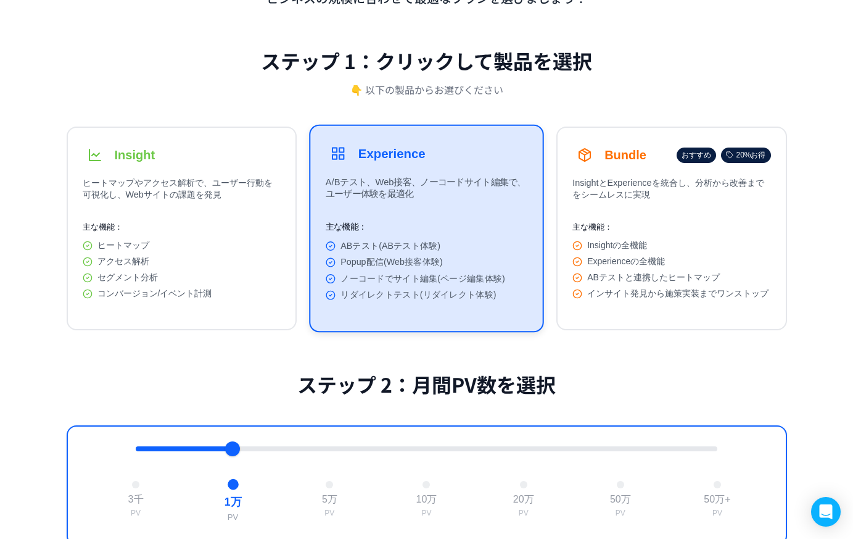
scroll to position [0, 0]
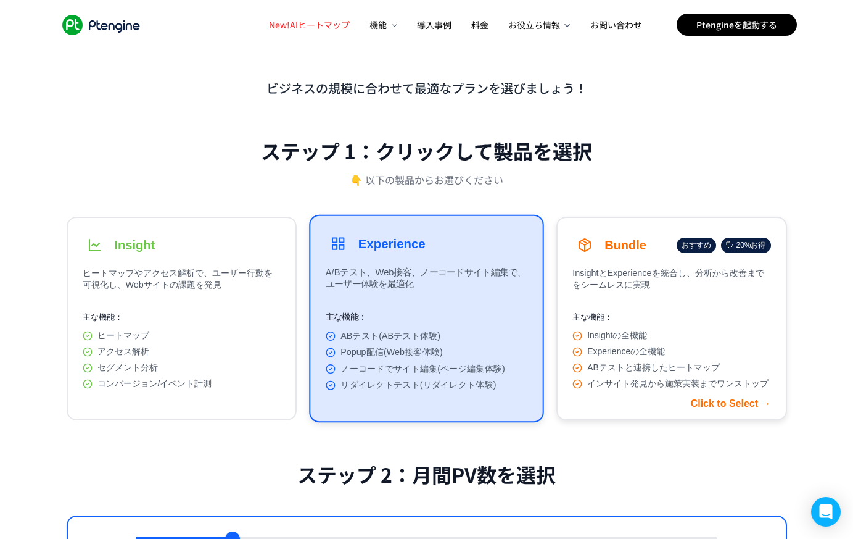
click at [650, 382] on div "Insightの全機能 Experienceの全機能 ABテストと連携したヒートマップ インサイト発見から施策実装までワンストップ" at bounding box center [671, 359] width 198 height 59
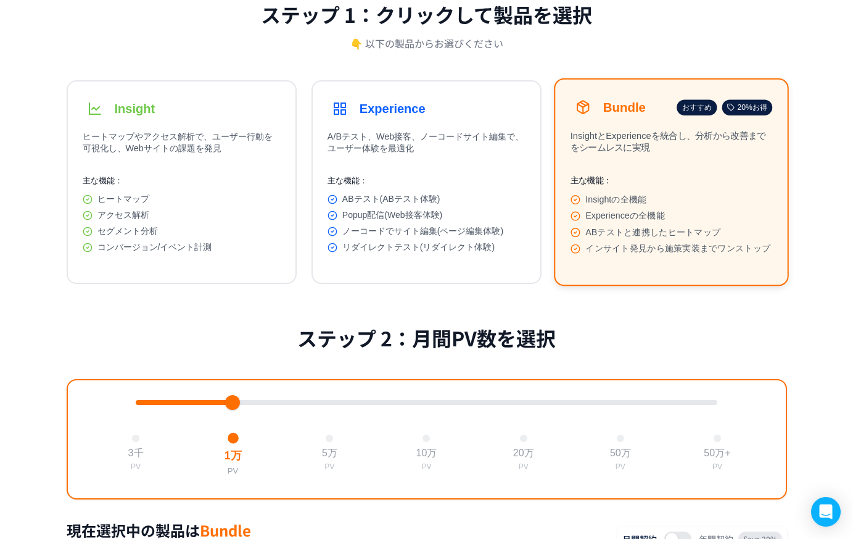
scroll to position [136, 0]
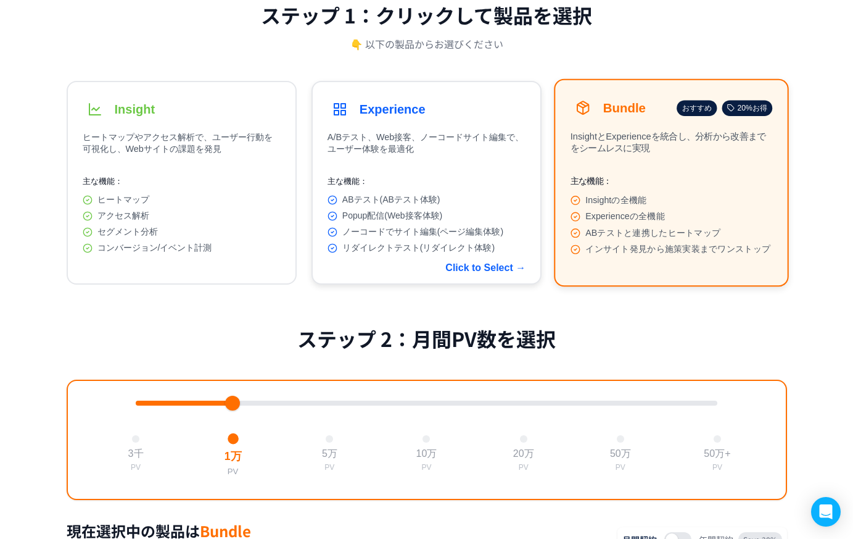
click at [457, 231] on div "ABテスト(ABテスト体験) Popup配信(Web接客体験) ノーコードでサイト編集(ページ編集体験) リダイレクトテスト(リダイレクト体験)" at bounding box center [427, 223] width 198 height 59
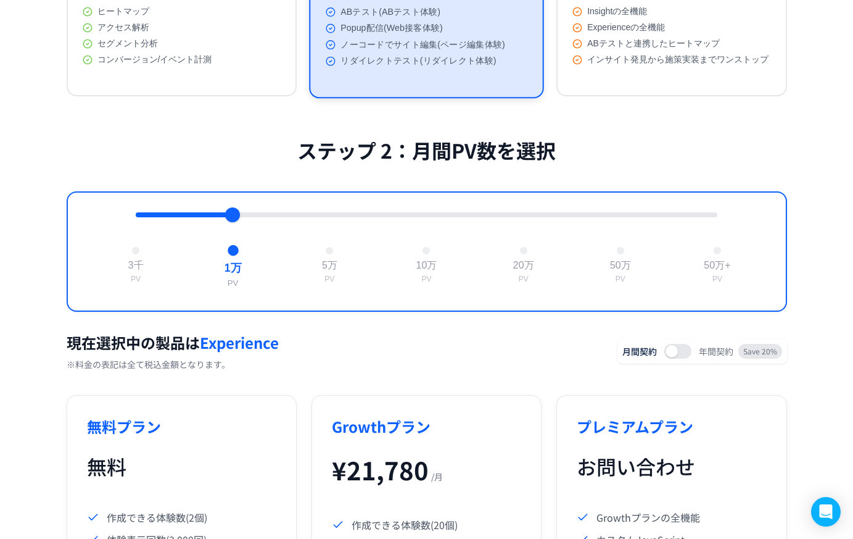
scroll to position [78, 0]
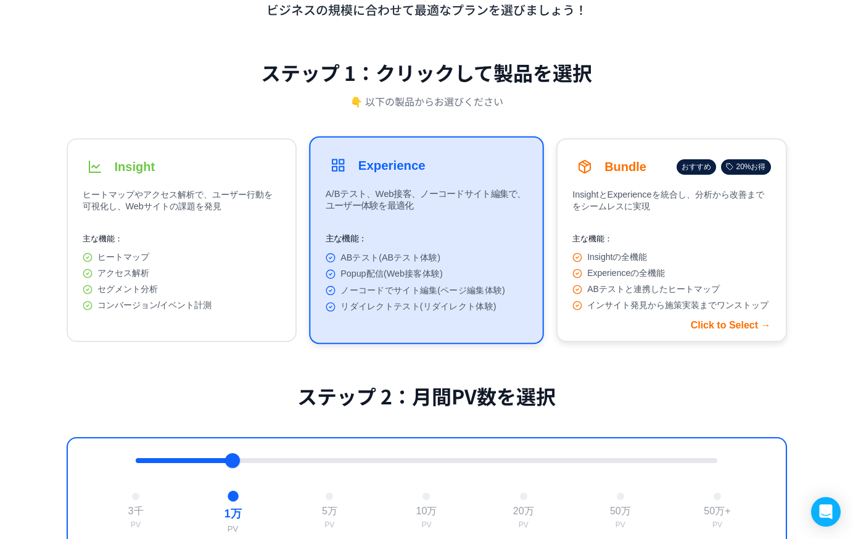
click at [640, 279] on span "Experienceの全機能" at bounding box center [626, 273] width 78 height 11
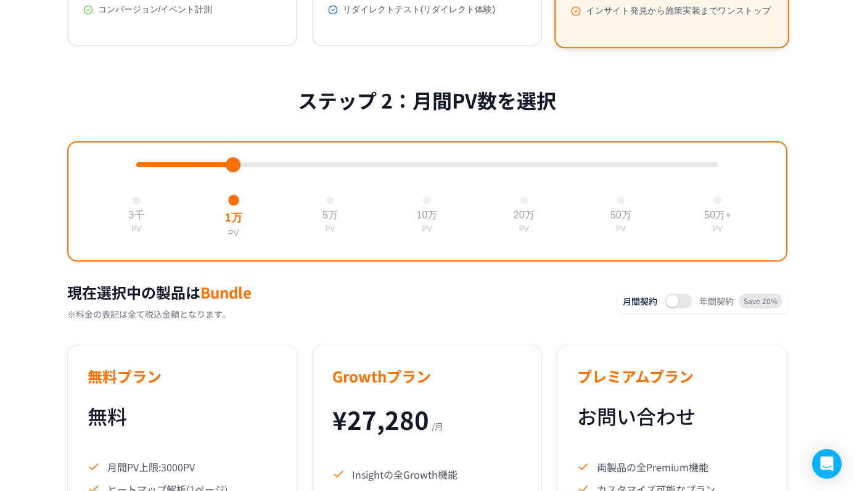
scroll to position [376, 0]
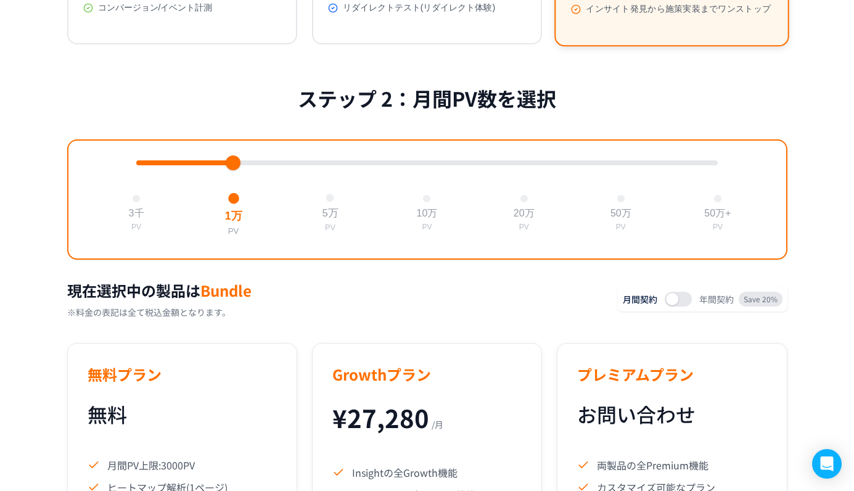
click at [327, 202] on div at bounding box center [330, 198] width 8 height 8
click at [233, 202] on div at bounding box center [233, 198] width 8 height 8
click at [327, 202] on div at bounding box center [330, 198] width 8 height 8
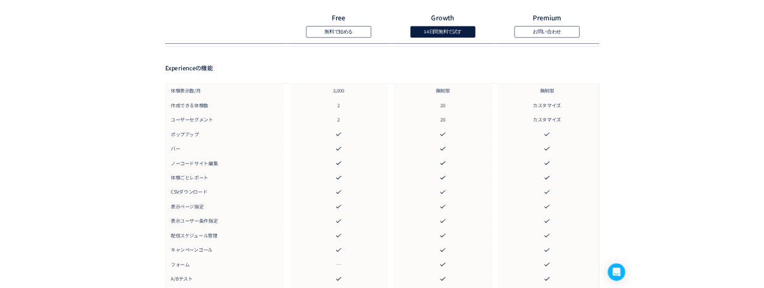
scroll to position [2173, 0]
